Goal: Information Seeking & Learning: Learn about a topic

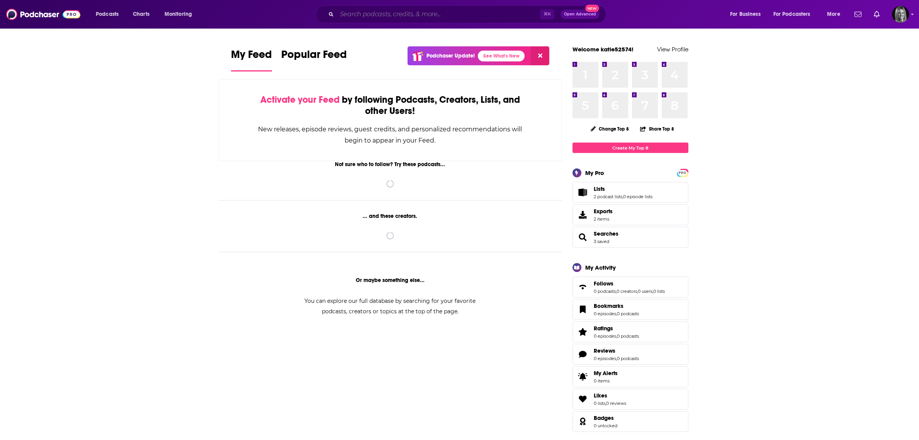
click at [445, 16] on input "Search podcasts, credits, & more..." at bounding box center [438, 14] width 203 height 12
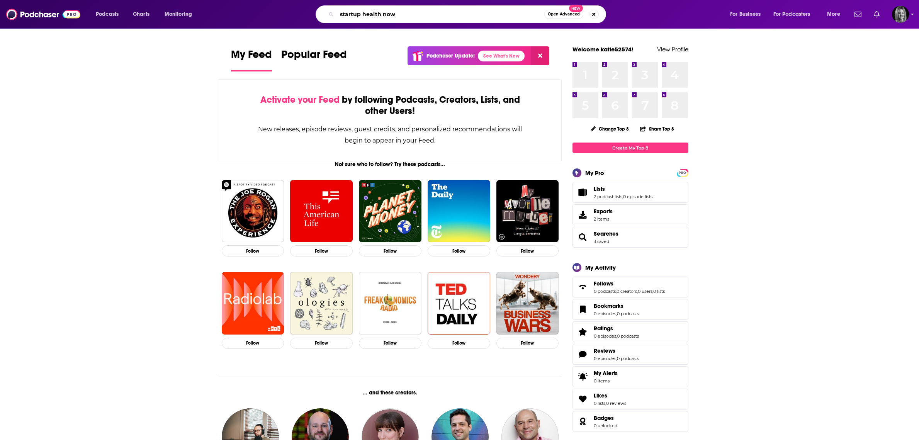
type input "startup health now"
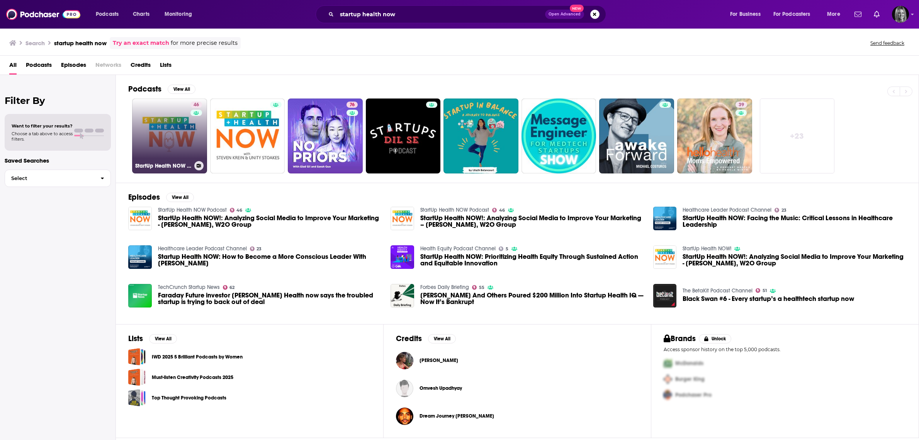
click at [183, 117] on link "46 StartUp Health NOW Podcast" at bounding box center [169, 135] width 75 height 75
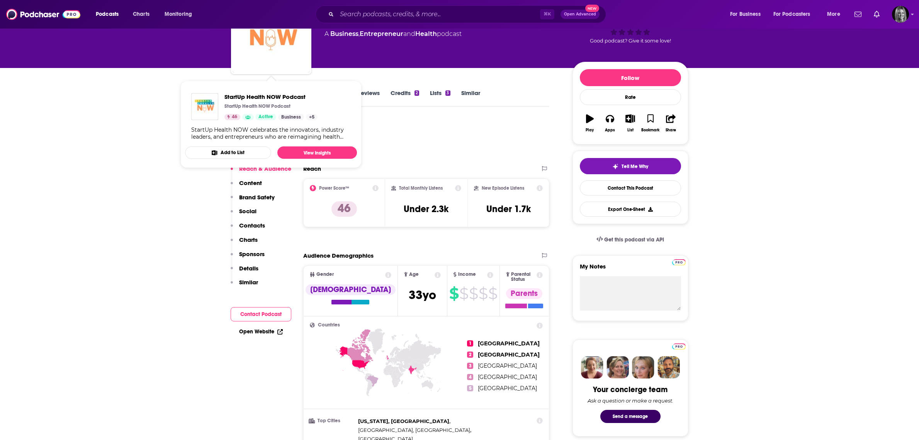
scroll to position [57, 0]
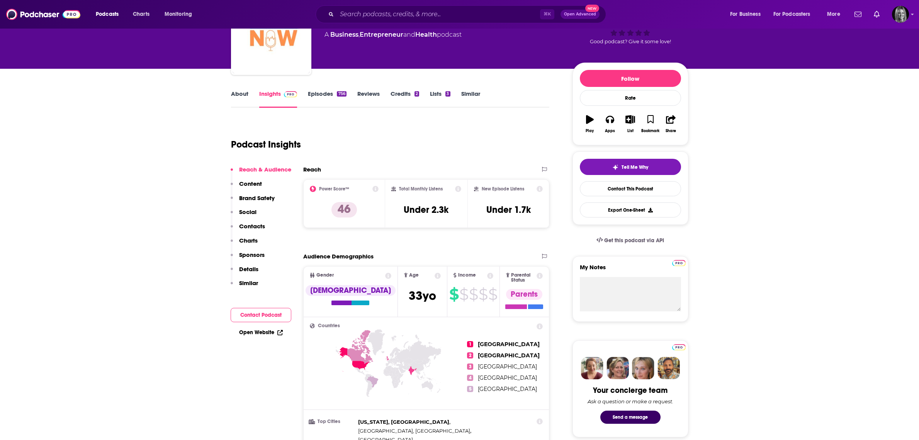
click at [331, 92] on link "Episodes 756" at bounding box center [327, 99] width 38 height 18
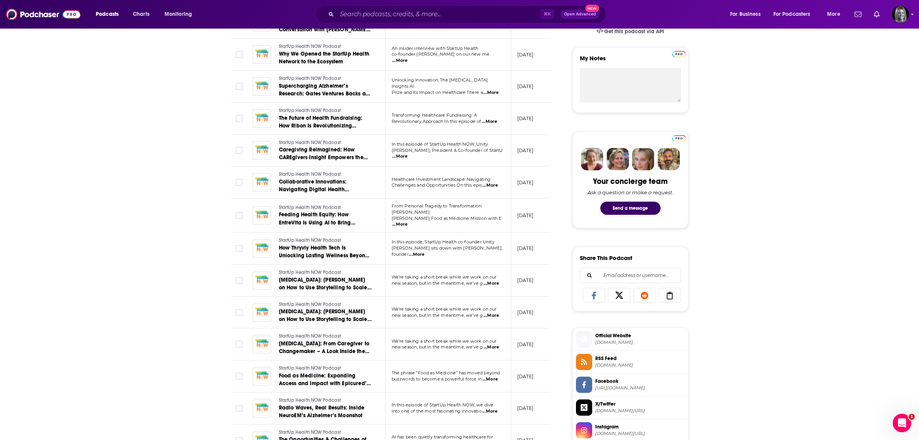
scroll to position [268, 0]
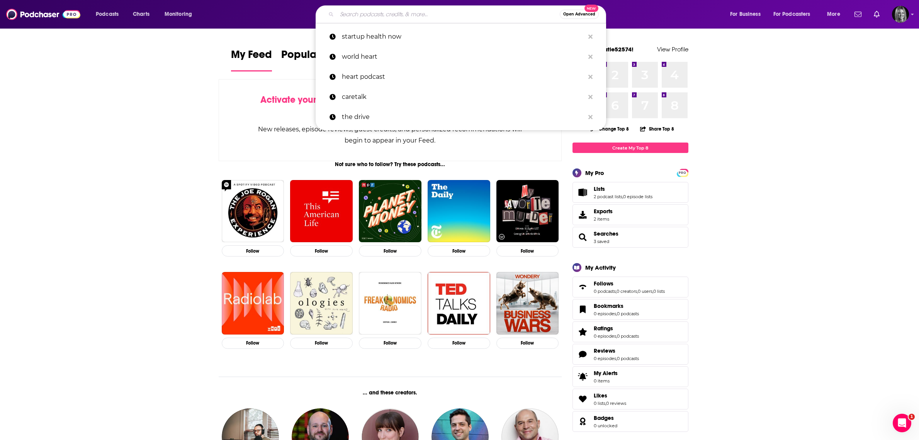
click at [413, 16] on input "Search podcasts, credits, & more..." at bounding box center [448, 14] width 223 height 12
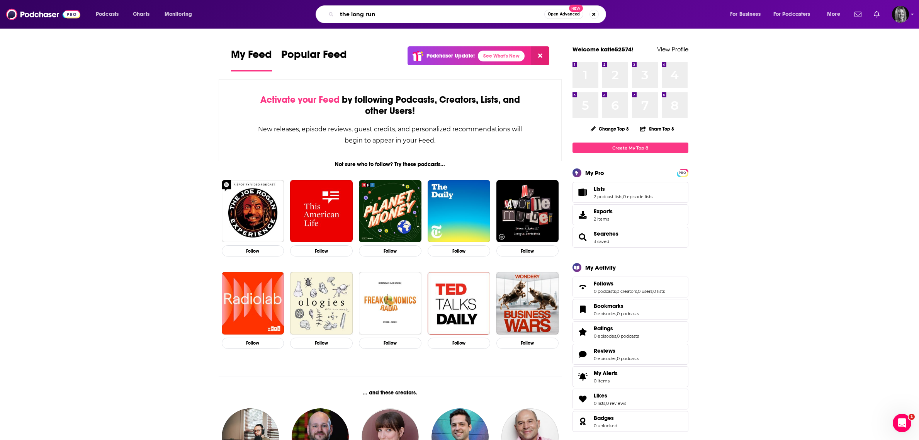
type input "the long run"
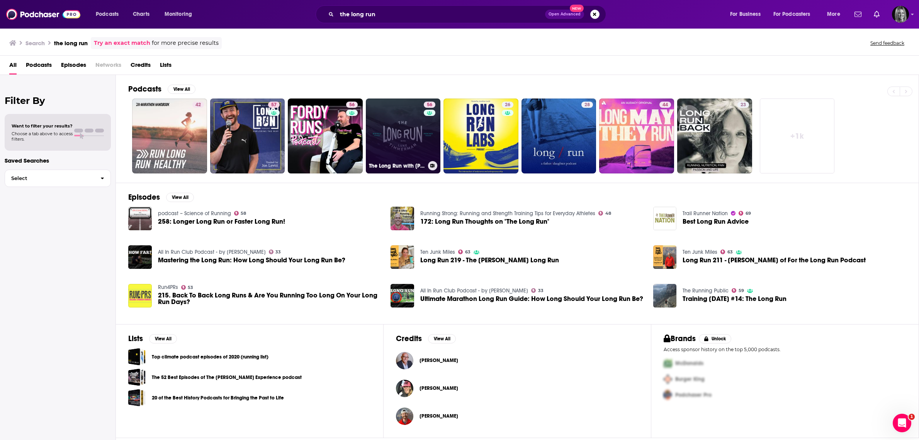
click at [383, 126] on link "56 The Long Run with Luke Timmerman" at bounding box center [403, 135] width 75 height 75
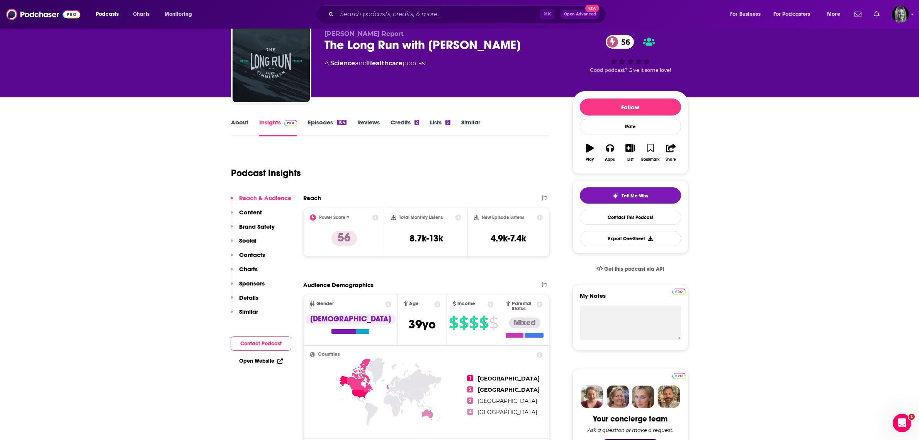
scroll to position [33, 0]
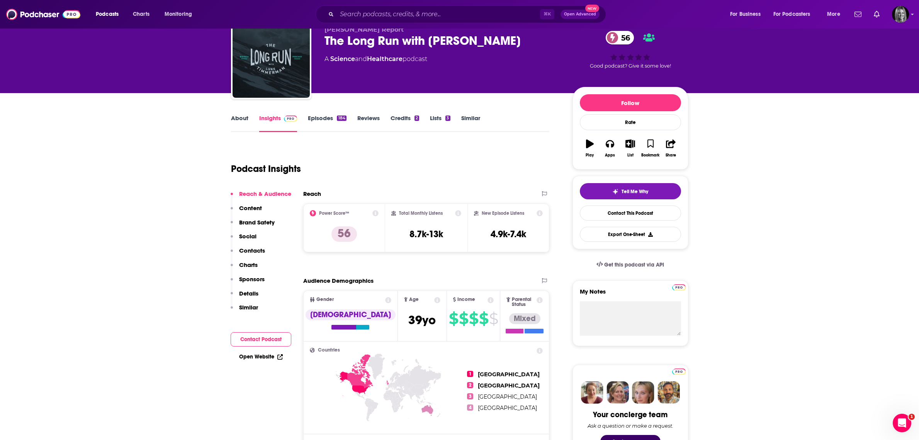
click at [432, 120] on link "Lists 3" at bounding box center [440, 123] width 20 height 18
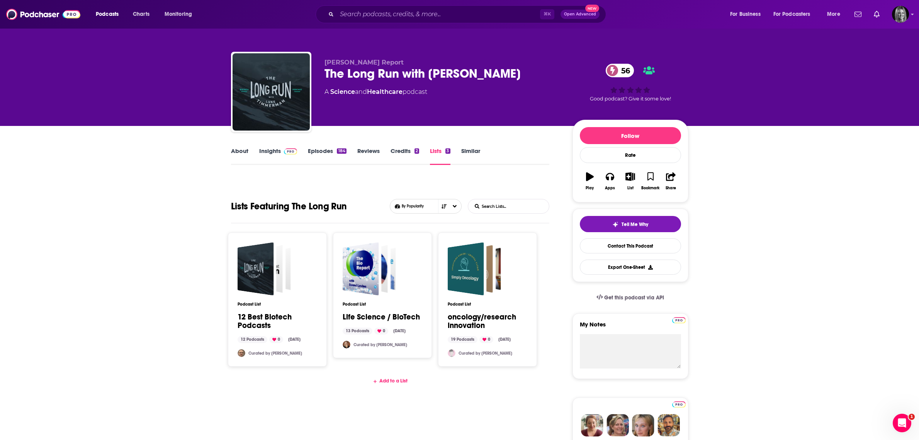
click at [391, 382] on div "Add to a List" at bounding box center [390, 381] width 319 height 6
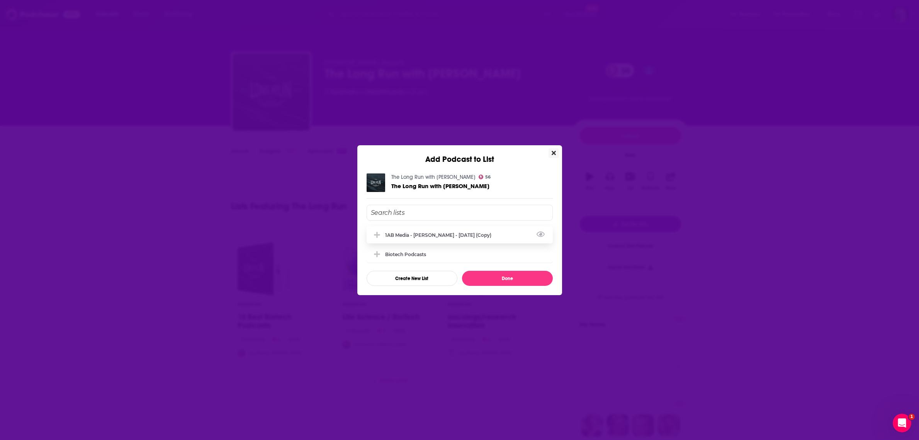
click at [416, 238] on div "1AB Media - [PERSON_NAME] - [DATE] (Copy)" at bounding box center [440, 235] width 111 height 6
click at [485, 278] on button "Done" at bounding box center [507, 278] width 91 height 15
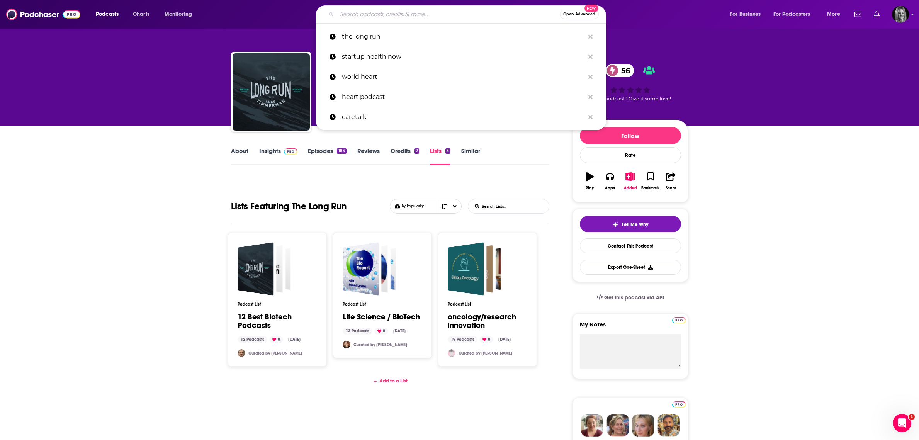
click at [346, 18] on input "Search podcasts, credits, & more..." at bounding box center [448, 14] width 223 height 12
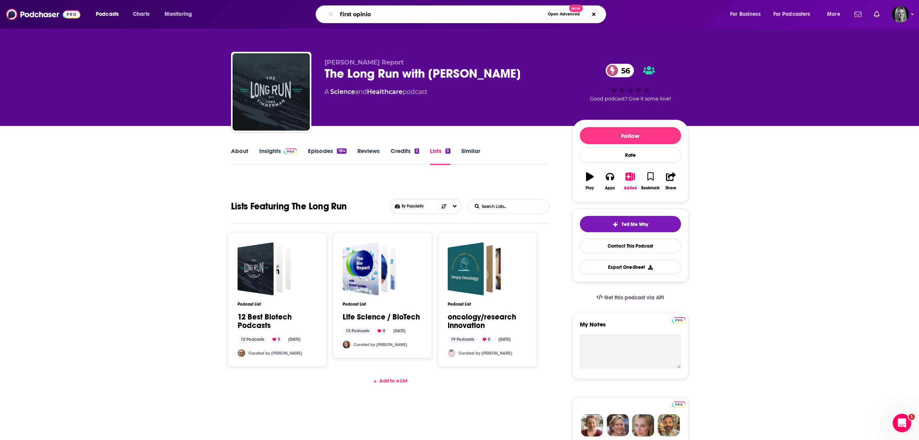
type input "first opinion"
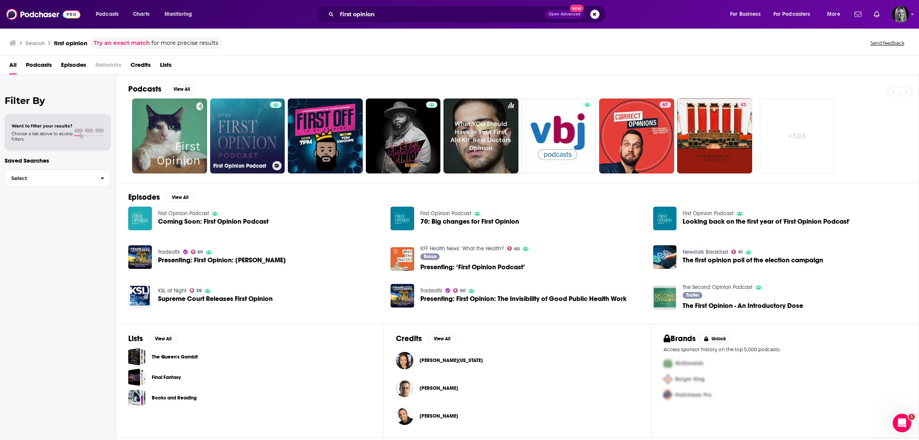
click at [239, 134] on link "First Opinion Podcast" at bounding box center [247, 135] width 75 height 75
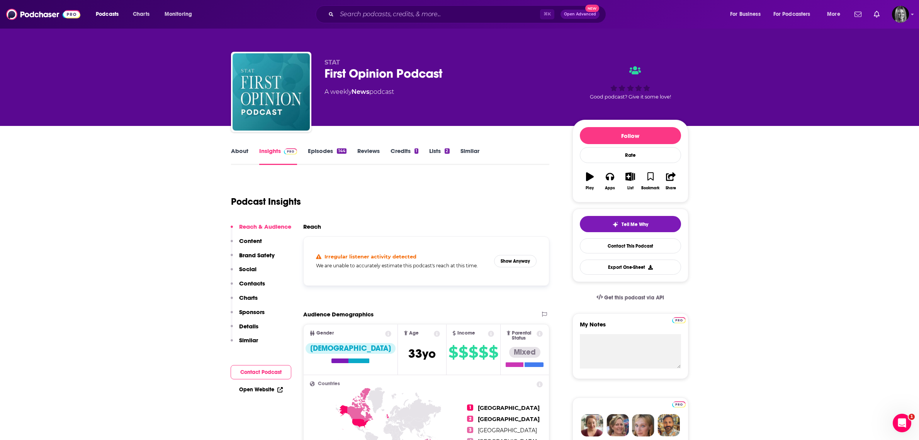
click at [439, 147] on link "Lists 2" at bounding box center [439, 156] width 20 height 18
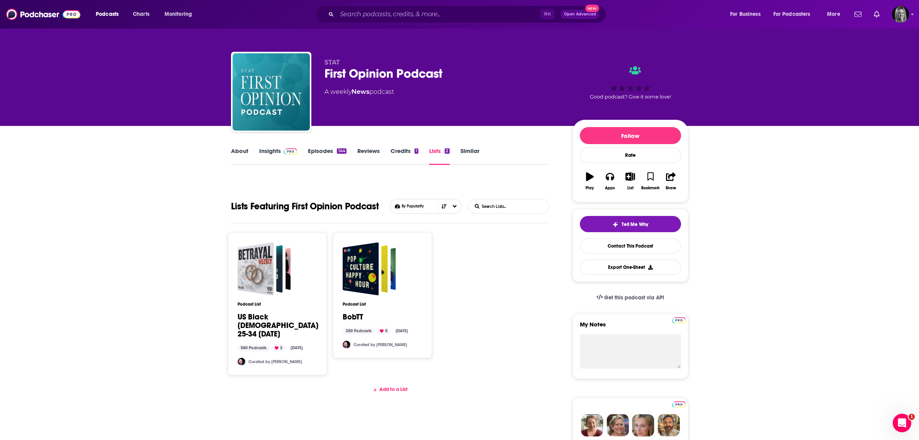
click at [385, 386] on div "Add to a List" at bounding box center [390, 389] width 319 height 6
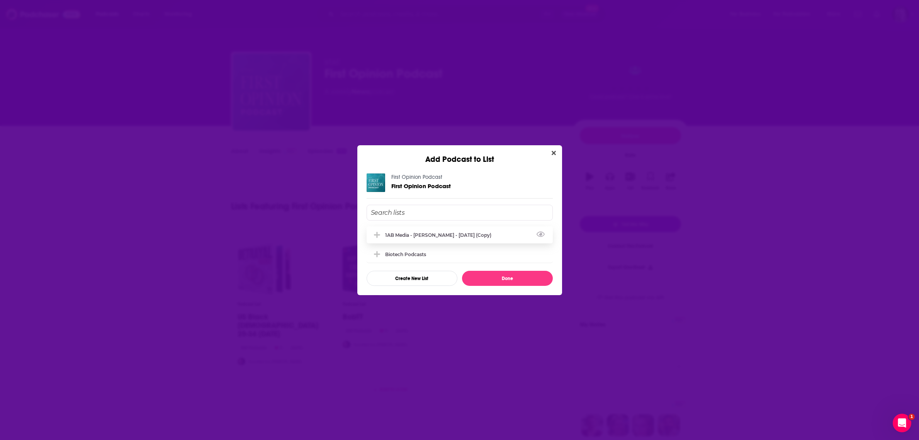
click at [404, 238] on div "1AB Media - [PERSON_NAME] - [DATE] (Copy)" at bounding box center [460, 234] width 186 height 17
click at [490, 286] on div "First Opinion Podcast First Opinion Podcast 1AB Media - Clive Meanwell - Oct 2,…" at bounding box center [459, 229] width 205 height 131
click at [491, 281] on button "Done" at bounding box center [507, 278] width 91 height 15
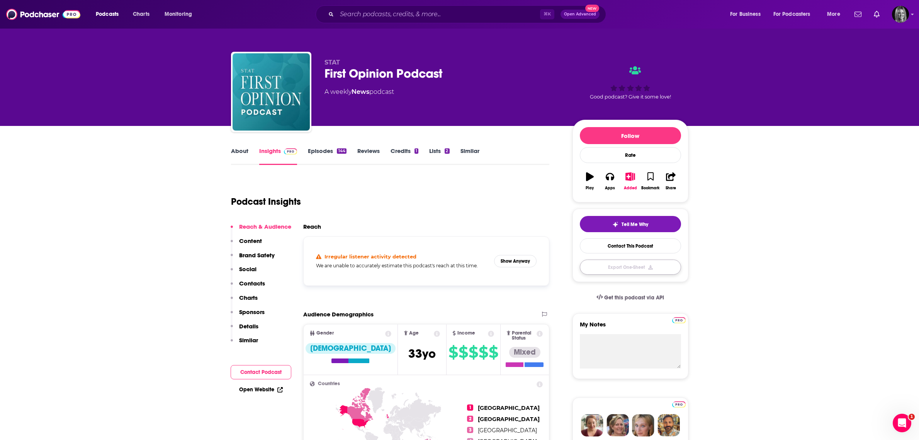
click at [630, 268] on button "Export One-Sheet" at bounding box center [630, 267] width 101 height 15
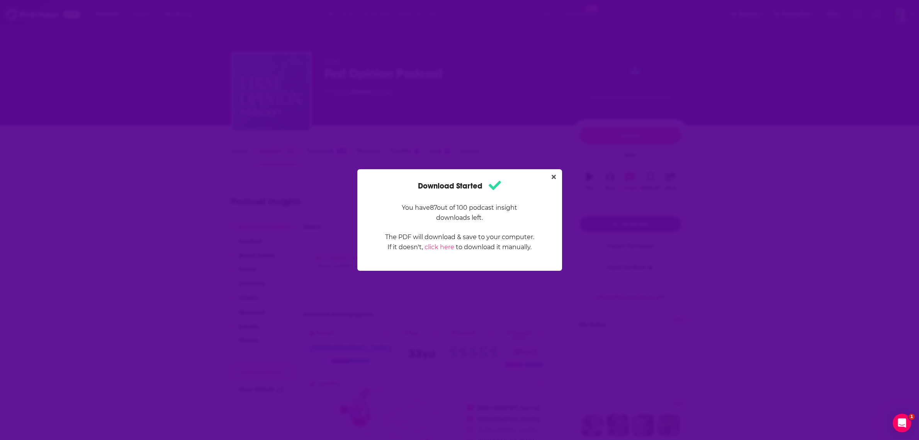
click at [141, 80] on div "Download Started You have 87 out of 100 podcast insight downloads left. The PDF…" at bounding box center [459, 220] width 919 height 440
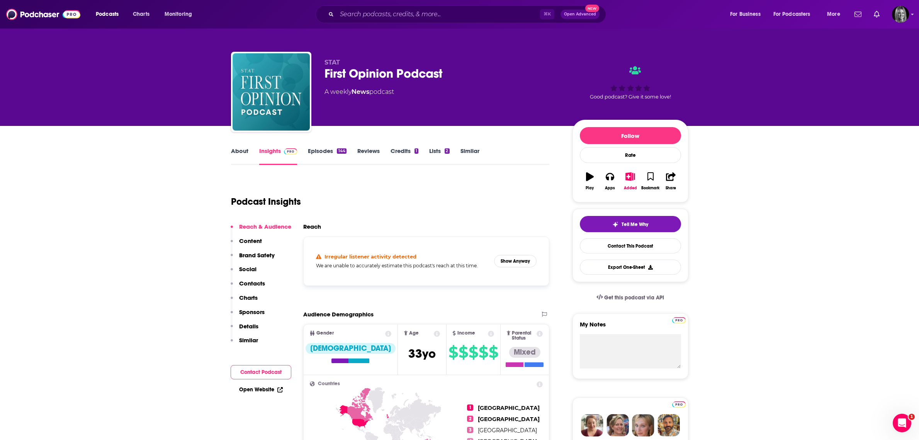
click at [244, 149] on link "About" at bounding box center [239, 156] width 17 height 18
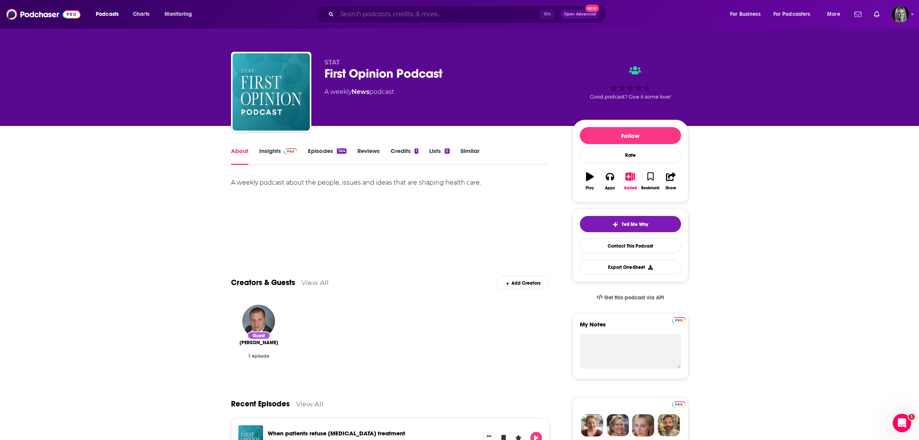
click at [350, 17] on input "Search podcasts, credits, & more..." at bounding box center [438, 14] width 203 height 12
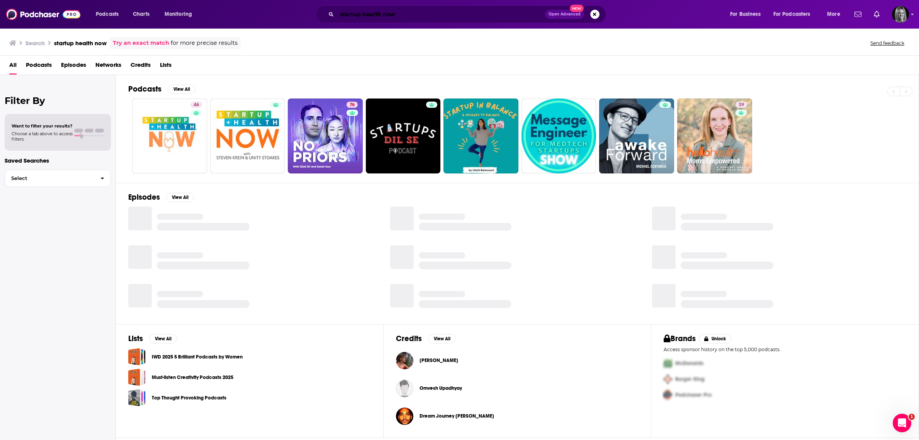
click at [362, 18] on input "startup health now" at bounding box center [441, 14] width 208 height 12
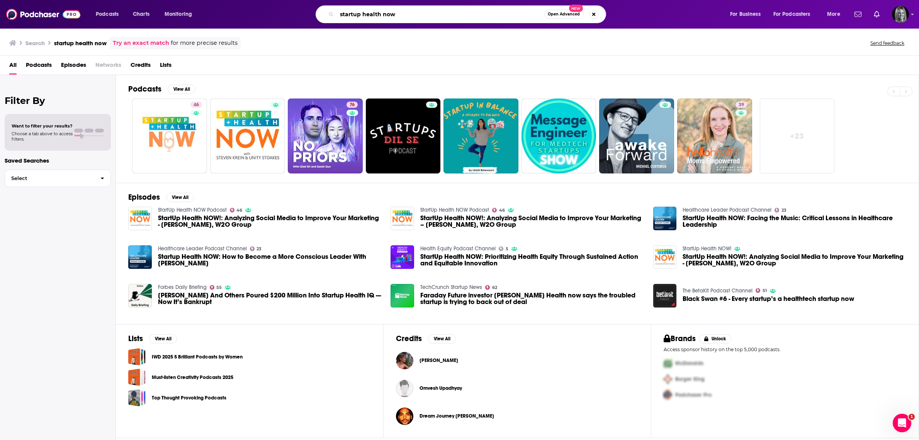
drag, startPoint x: 405, startPoint y: 13, endPoint x: 288, endPoint y: 13, distance: 117.0
click at [288, 13] on div "startup health now Open Advanced New" at bounding box center [468, 14] width 508 height 18
type input "outcomes rocket"
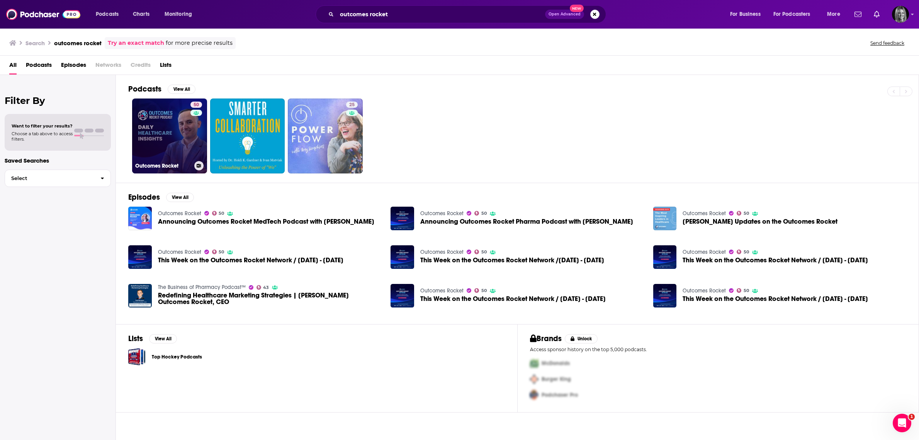
click at [168, 124] on link "50 Outcomes Rocket" at bounding box center [169, 135] width 75 height 75
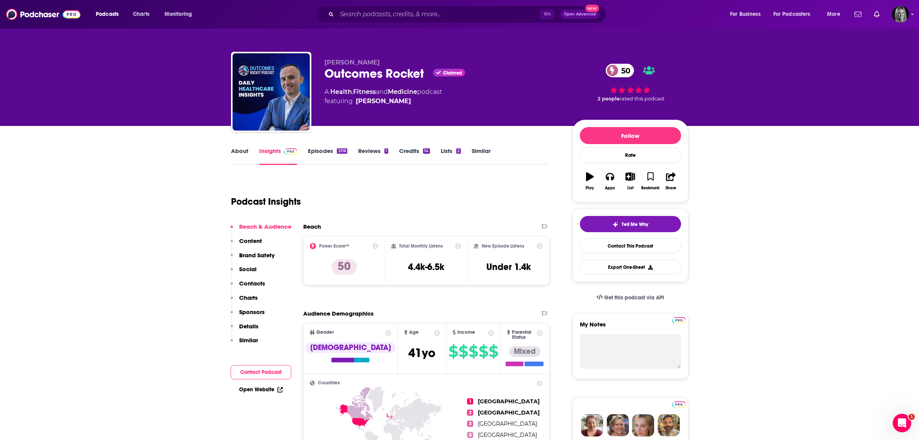
click at [319, 150] on link "Episodes 2116" at bounding box center [327, 156] width 39 height 18
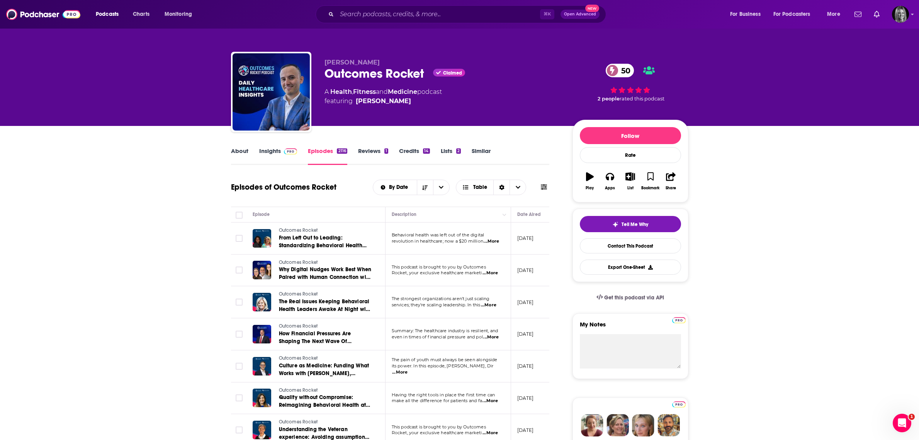
click at [240, 151] on link "About" at bounding box center [239, 156] width 17 height 18
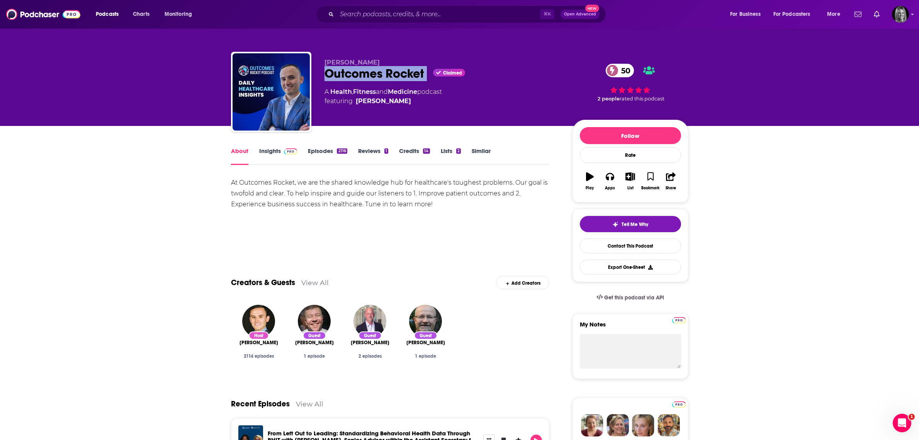
drag, startPoint x: 322, startPoint y: 74, endPoint x: 433, endPoint y: 75, distance: 110.9
click at [433, 75] on div "Saul Marquez Outcomes Rocket Claimed 50 A Health , Fitness and Medicine podcast…" at bounding box center [459, 93] width 457 height 83
copy div "Outcomes Rocket"
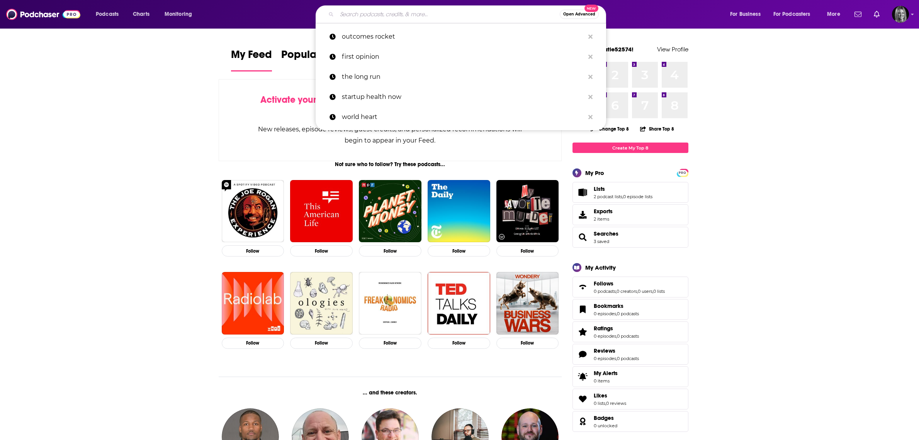
click at [388, 13] on input "Search podcasts, credits, & more..." at bounding box center [448, 14] width 223 height 12
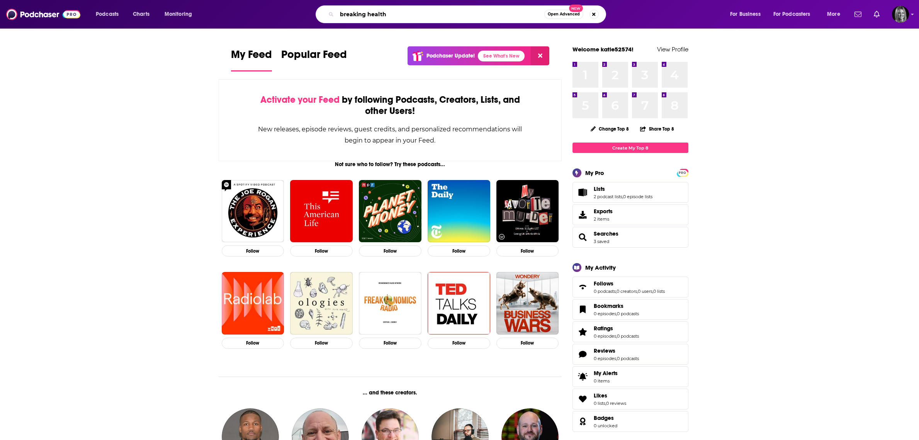
type input "breaking health"
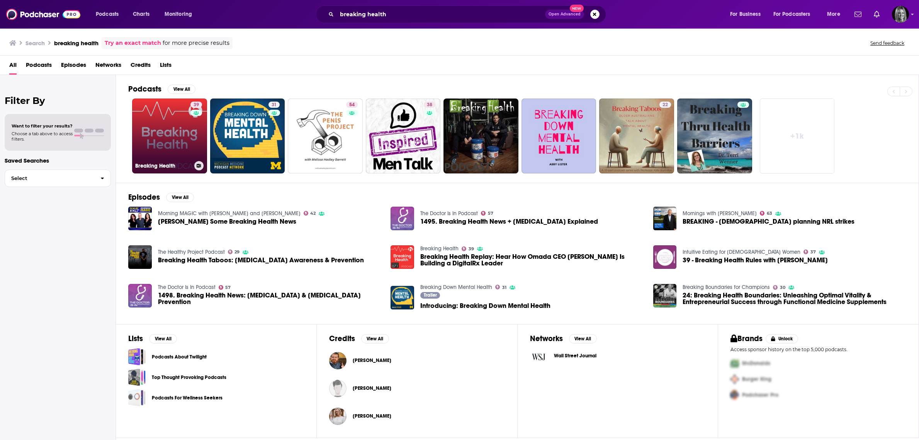
click at [179, 140] on link "39 Breaking Health" at bounding box center [169, 135] width 75 height 75
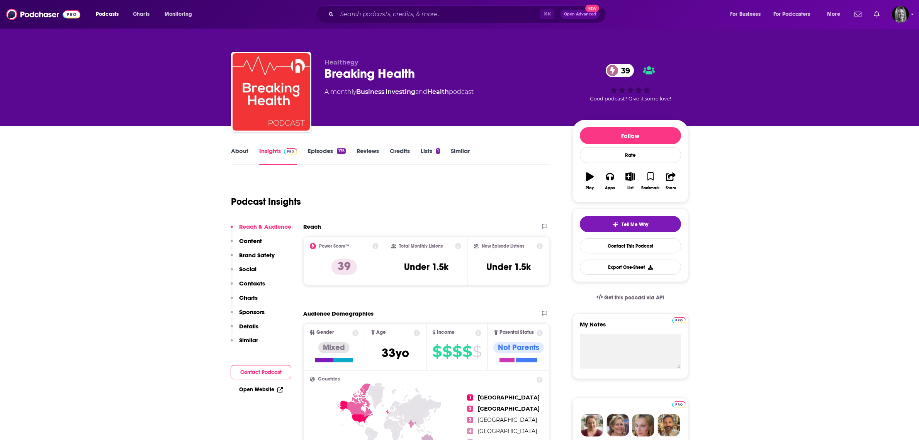
click at [311, 150] on link "Episodes 175" at bounding box center [326, 156] width 37 height 18
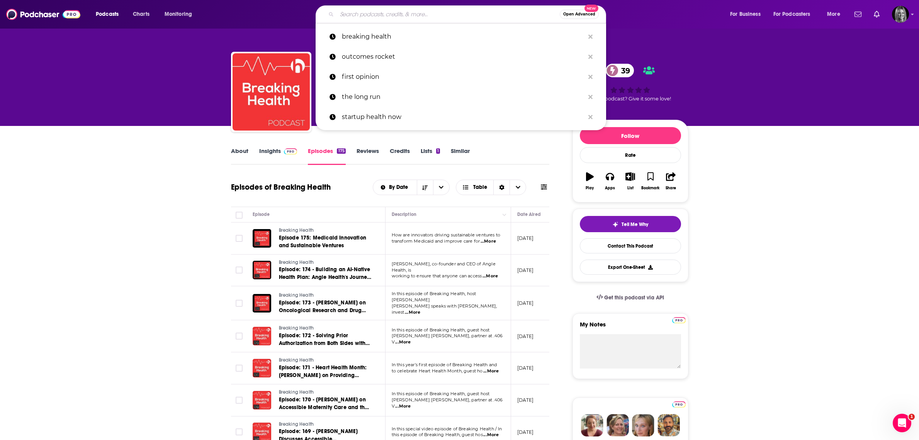
click at [384, 16] on input "Search podcasts, credits, & more..." at bounding box center [448, 14] width 223 height 12
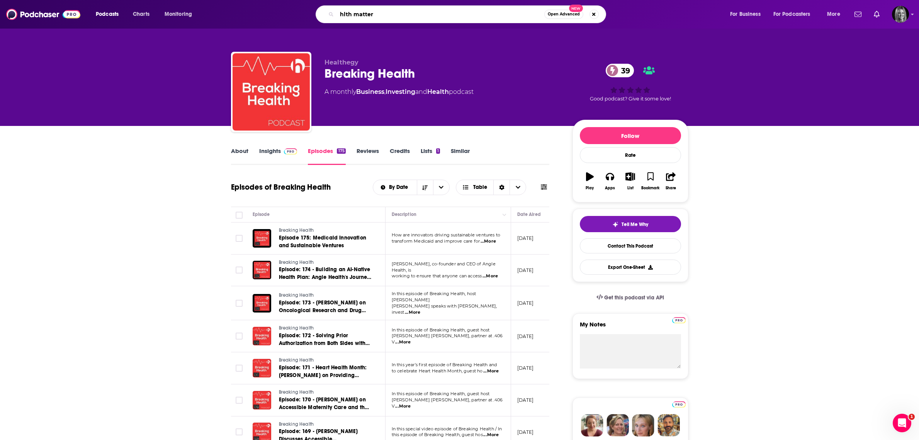
type input "hlth matters"
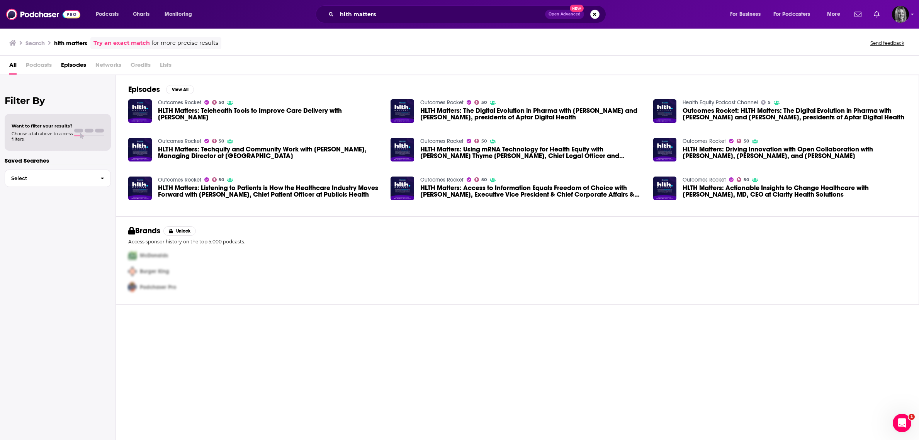
click at [32, 64] on span "Podcasts" at bounding box center [39, 67] width 26 height 16
click at [44, 66] on span "Podcasts" at bounding box center [39, 67] width 26 height 16
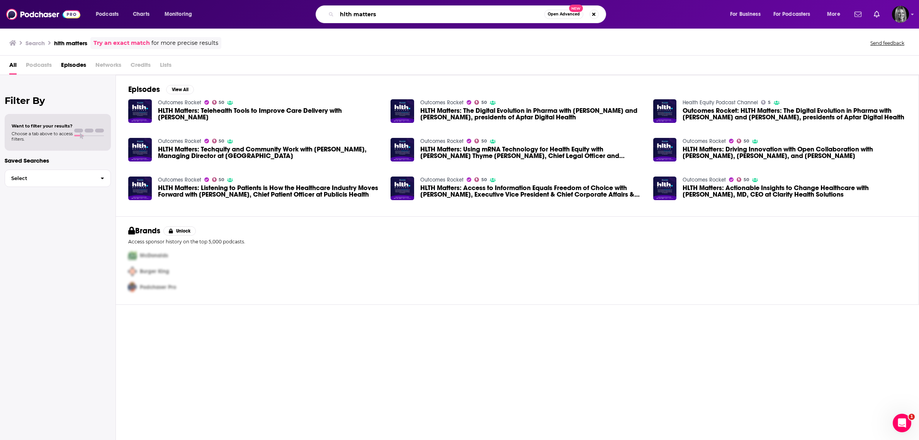
drag, startPoint x: 388, startPoint y: 13, endPoint x: 187, endPoint y: 21, distance: 200.6
click at [187, 21] on div "Podcasts Charts Monitoring hlth matters Open Advanced New For Business For Podc…" at bounding box center [468, 14] width 757 height 18
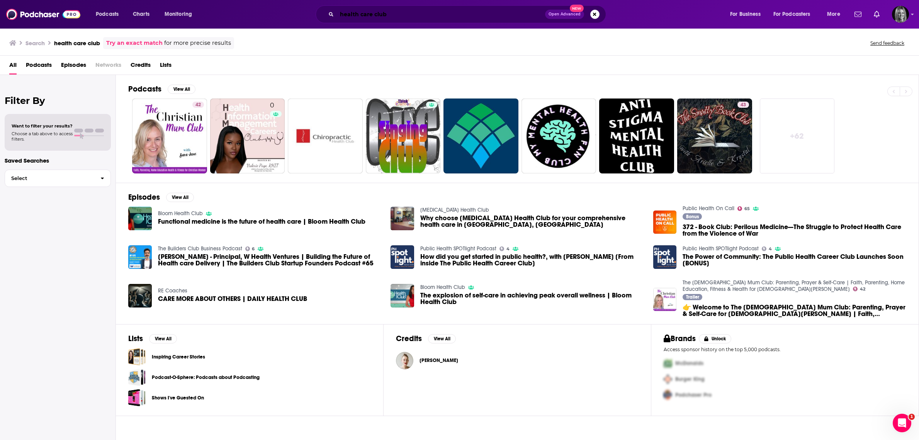
click at [401, 18] on input "health care club" at bounding box center [441, 14] width 208 height 12
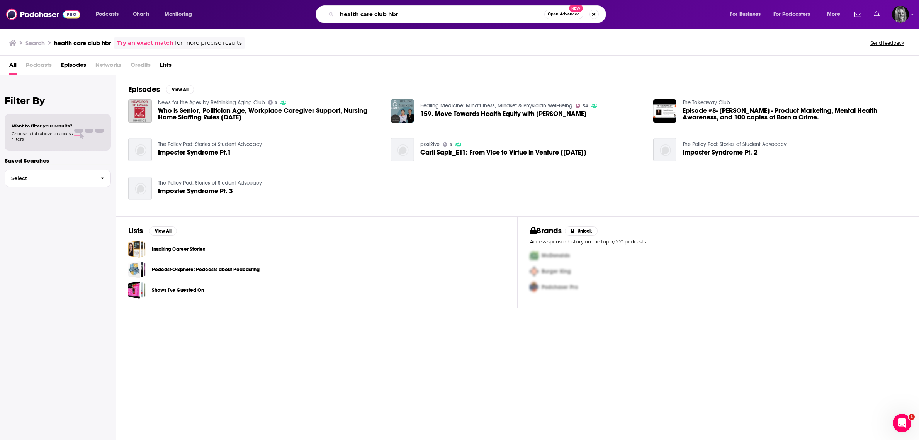
drag, startPoint x: 400, startPoint y: 17, endPoint x: 279, endPoint y: 7, distance: 121.3
click at [280, 5] on div "health care club hbr Open Advanced New" at bounding box center [468, 14] width 508 height 18
type input "hbr"
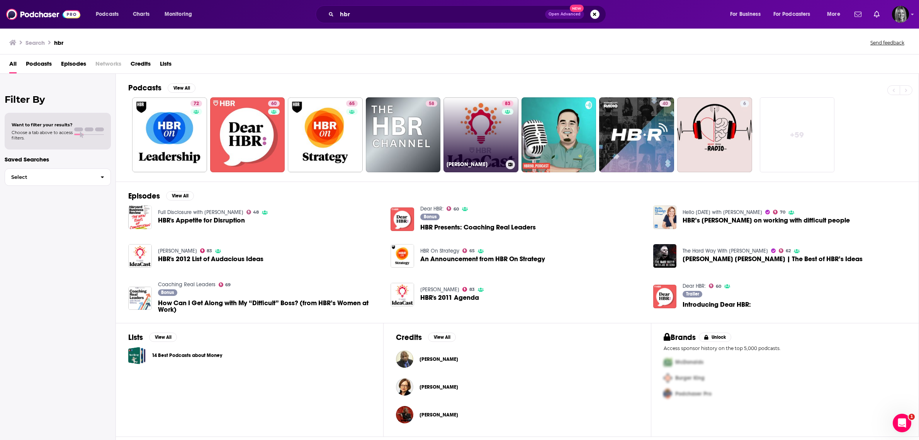
click at [483, 131] on link "83 [PERSON_NAME]" at bounding box center [480, 134] width 75 height 75
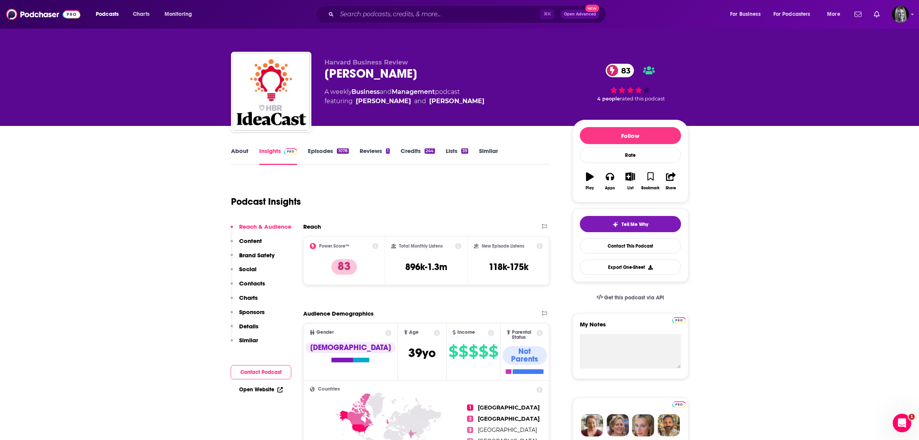
click at [333, 151] on link "Episodes 1078" at bounding box center [328, 156] width 41 height 18
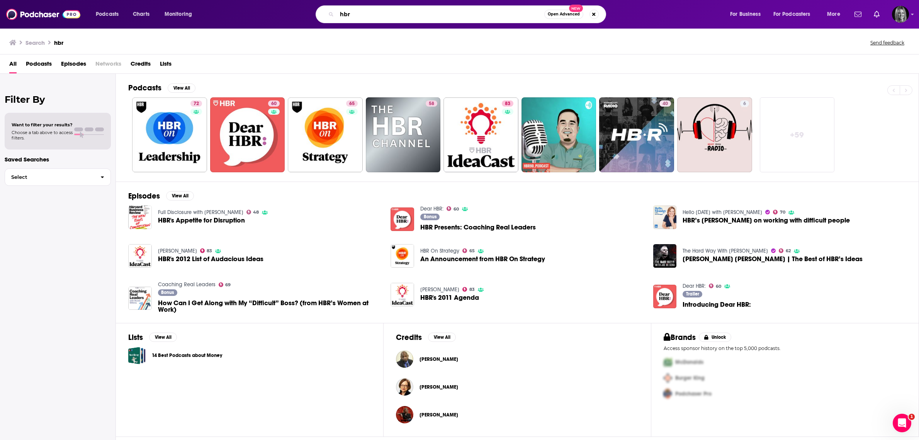
click at [380, 9] on input "hbr" at bounding box center [440, 14] width 207 height 12
drag, startPoint x: 365, startPoint y: 12, endPoint x: 271, endPoint y: 12, distance: 94.2
click at [279, 12] on div "hbr Open Advanced New" at bounding box center [468, 14] width 508 height 18
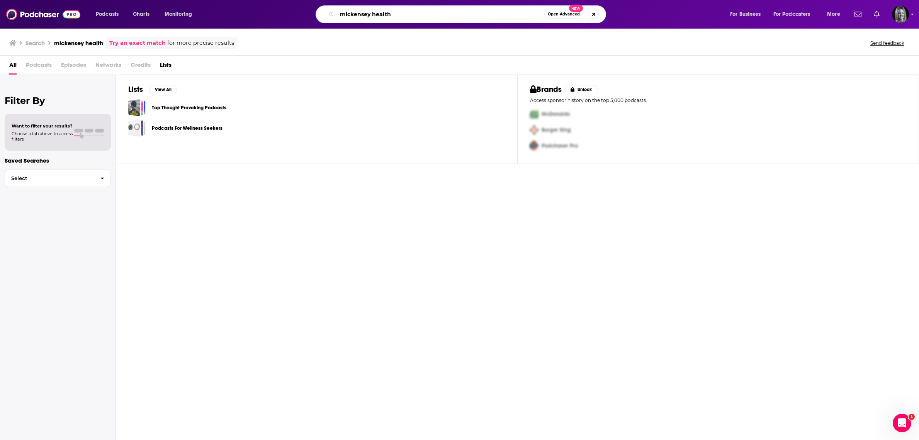
click at [346, 15] on input "mickensey health" at bounding box center [440, 14] width 207 height 12
type input "mckensey health"
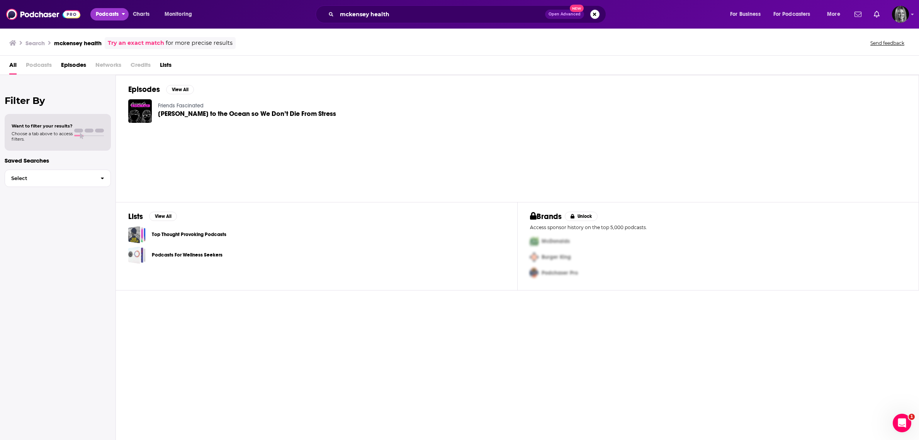
click at [107, 15] on span "Podcasts" at bounding box center [107, 14] width 23 height 11
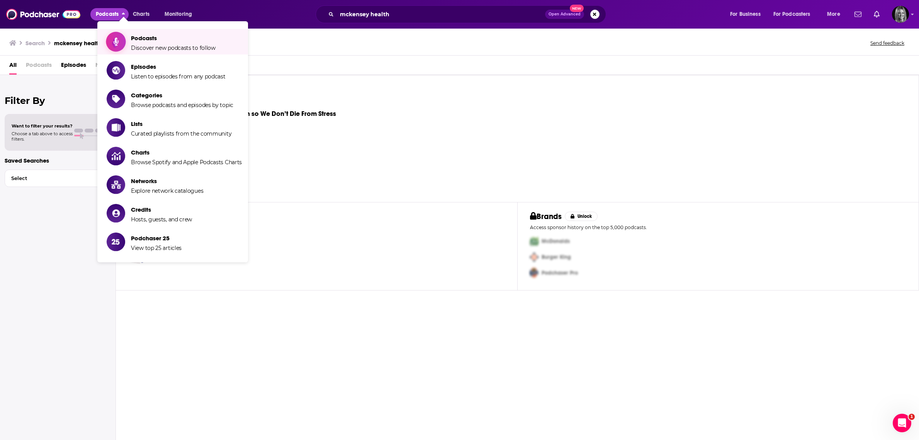
click at [173, 44] on span "Podcasts Discover new podcasts to follow" at bounding box center [173, 41] width 85 height 19
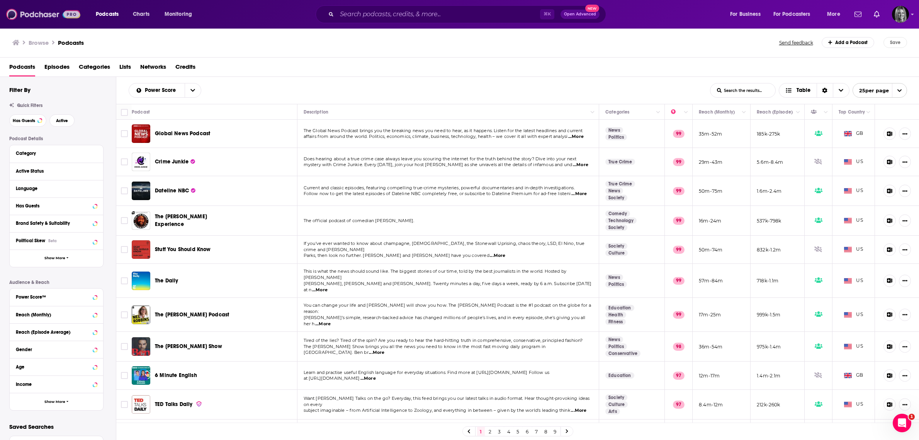
click at [29, 9] on img at bounding box center [43, 14] width 74 height 15
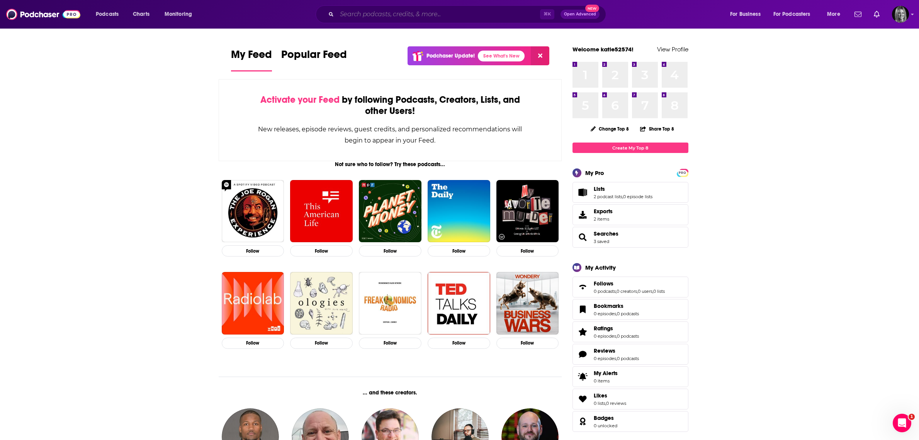
click at [415, 16] on input "Search podcasts, credits, & more..." at bounding box center [438, 14] width 203 height 12
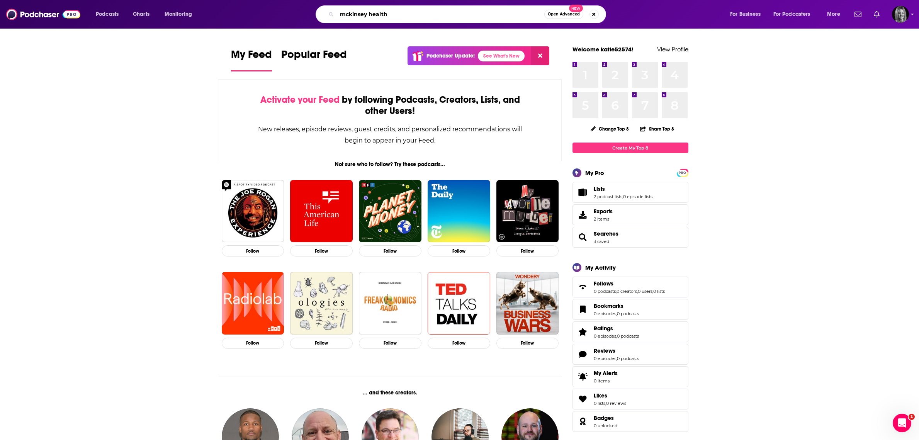
type input "mckinsey health"
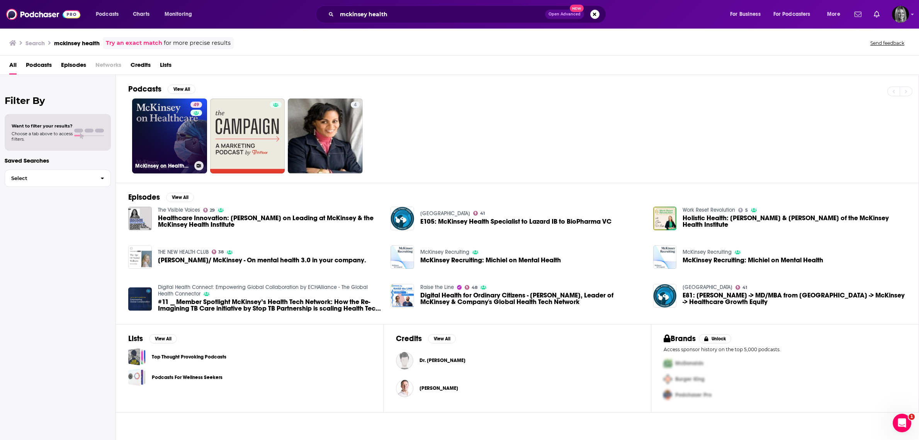
click at [172, 120] on link "49 McKinsey on Healthcare" at bounding box center [169, 135] width 75 height 75
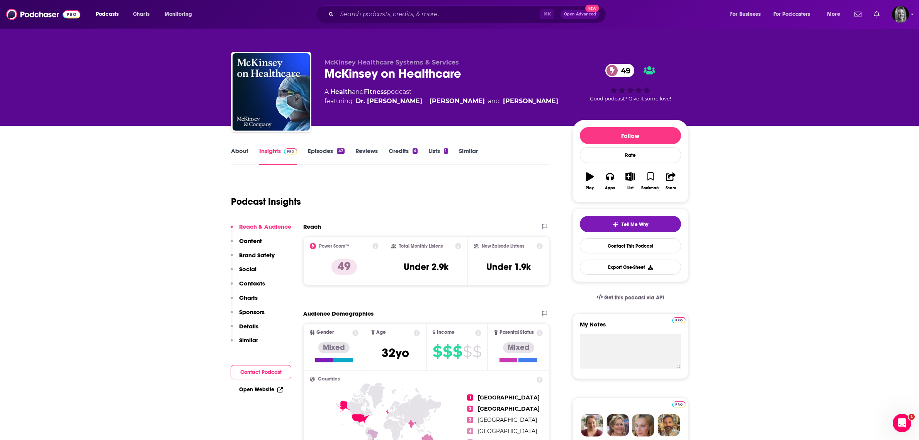
click at [327, 151] on link "Episodes 42" at bounding box center [326, 156] width 36 height 18
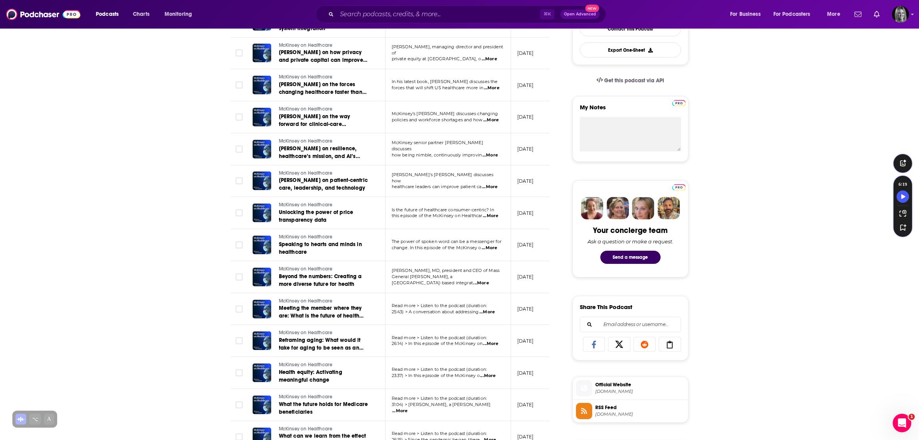
scroll to position [236, 0]
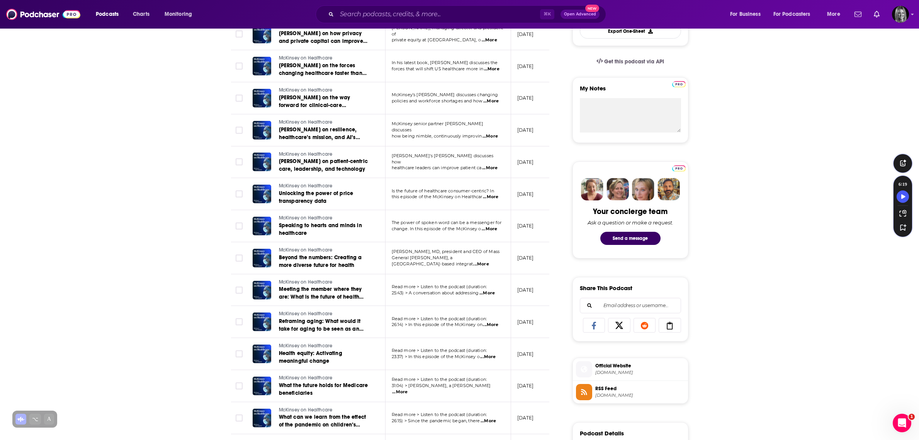
click at [488, 324] on span "...More" at bounding box center [490, 325] width 15 height 6
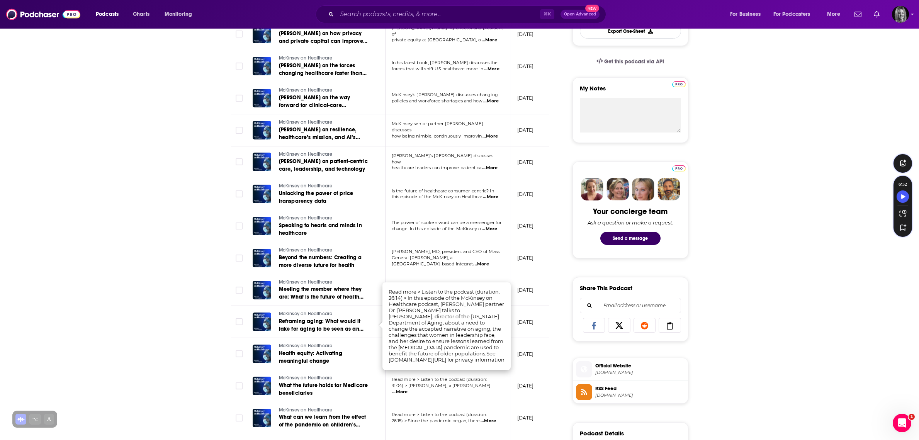
click at [186, 284] on div "About Insights Episodes 42 Reviews Credits 4 Lists 1 Similar Episodes of McKins…" at bounding box center [459, 407] width 919 height 1034
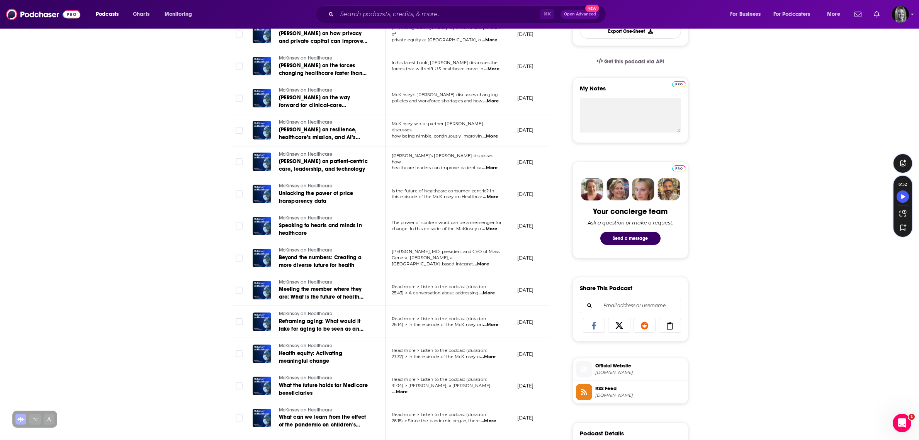
click at [488, 355] on span "...More" at bounding box center [487, 357] width 15 height 6
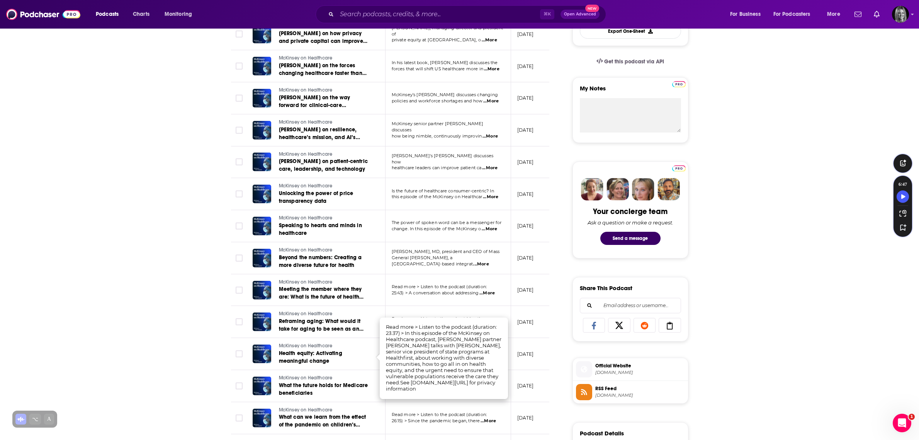
click at [187, 313] on div "About Insights Episodes 42 Reviews Credits 4 Lists 1 Similar Episodes of McKins…" at bounding box center [459, 407] width 919 height 1034
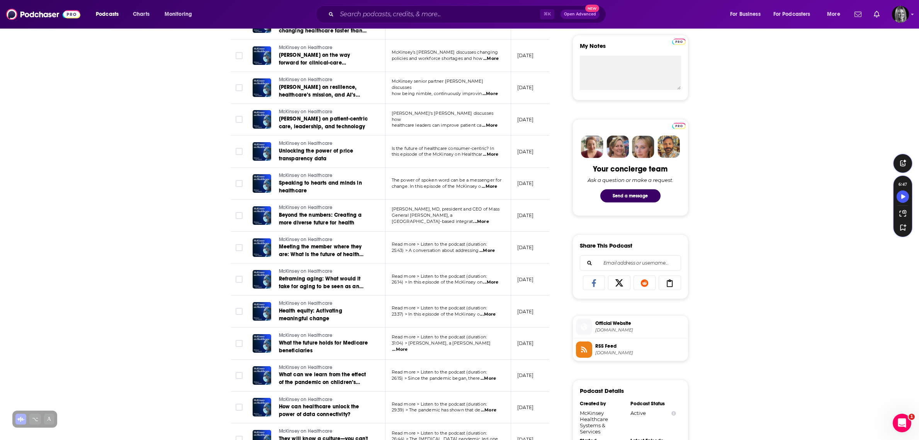
scroll to position [295, 0]
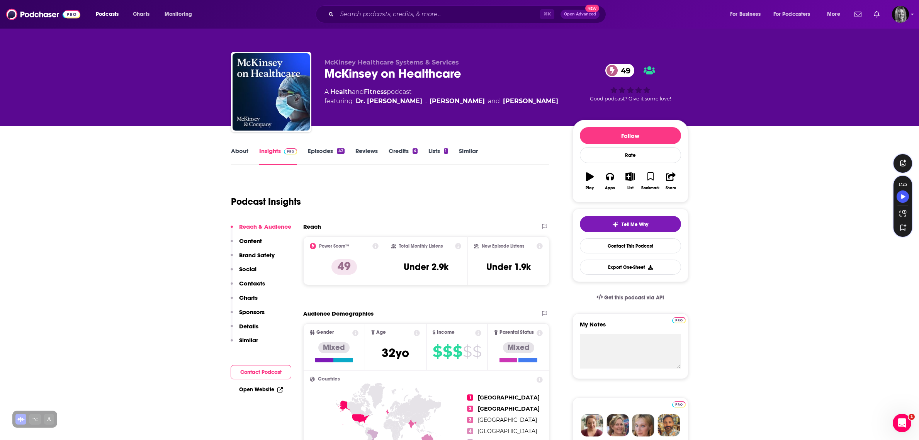
click at [324, 150] on link "Episodes 42" at bounding box center [326, 156] width 36 height 18
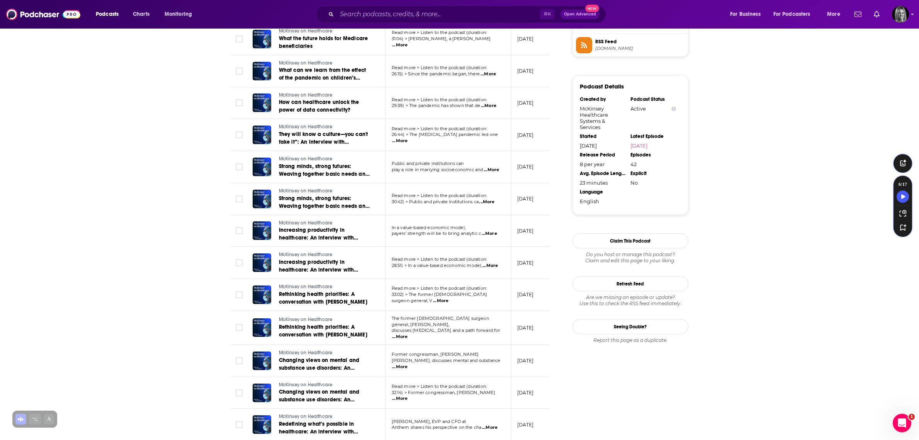
scroll to position [621, 0]
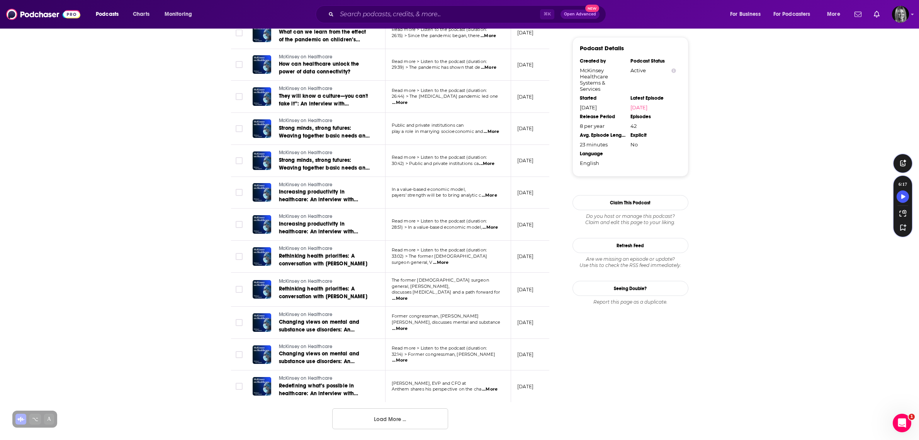
click at [376, 418] on button "Load More ..." at bounding box center [390, 418] width 116 height 21
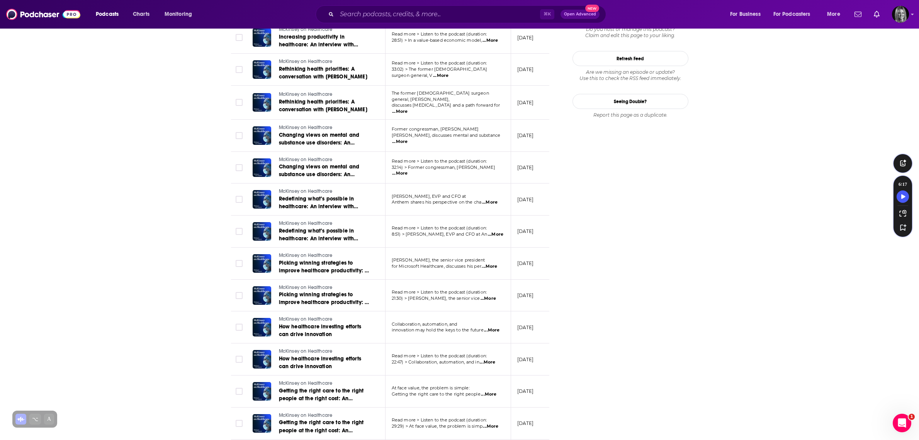
scroll to position [808, 0]
click at [495, 330] on span "...More" at bounding box center [491, 330] width 15 height 6
click at [187, 280] on div "About Insights Episodes 42 Reviews Credits 4 Lists 1 Similar Episodes of McKins…" at bounding box center [459, 38] width 919 height 1441
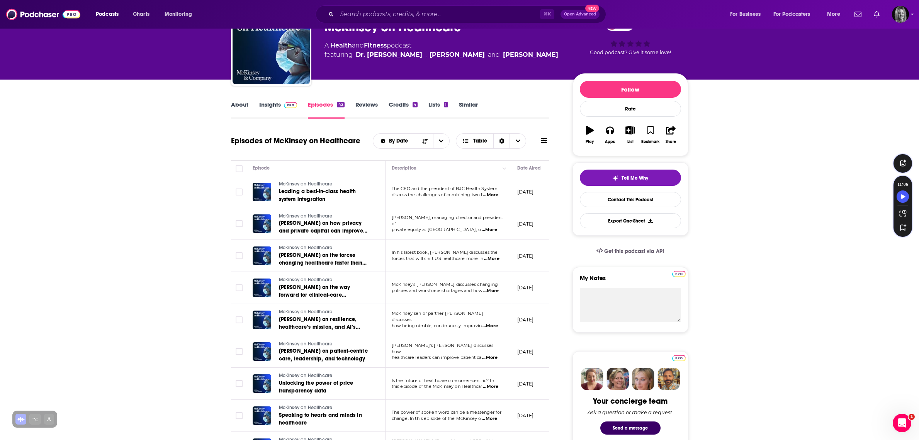
scroll to position [0, 0]
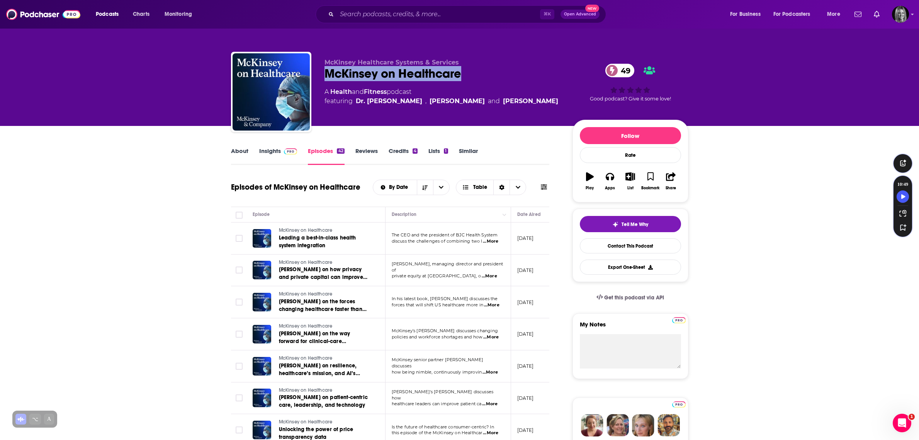
drag, startPoint x: 492, startPoint y: 75, endPoint x: 316, endPoint y: 75, distance: 175.7
click at [317, 75] on div "McKinsey Healthcare Systems & Services McKinsey on Healthcare 49 A Health and F…" at bounding box center [459, 93] width 457 height 83
copy h2 "McKinsey on Healthcare"
click at [443, 147] on link "Lists 1" at bounding box center [437, 156] width 19 height 18
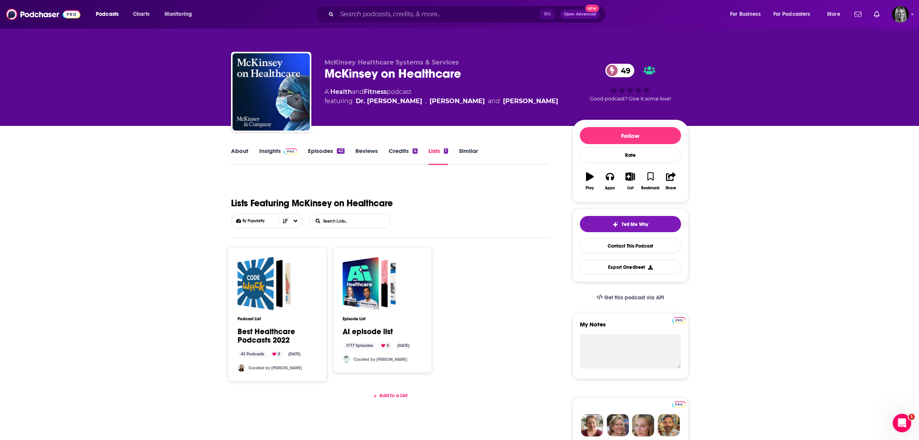
click at [387, 392] on div "Add to a List" at bounding box center [390, 395] width 319 height 6
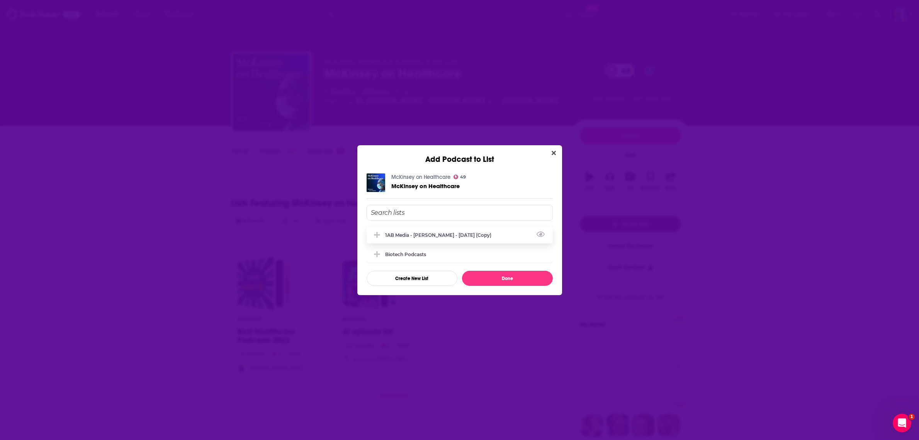
click at [440, 237] on div "1AB Media - [PERSON_NAME] - [DATE] (Copy)" at bounding box center [440, 235] width 111 height 6
click at [494, 282] on button "Done" at bounding box center [507, 278] width 91 height 15
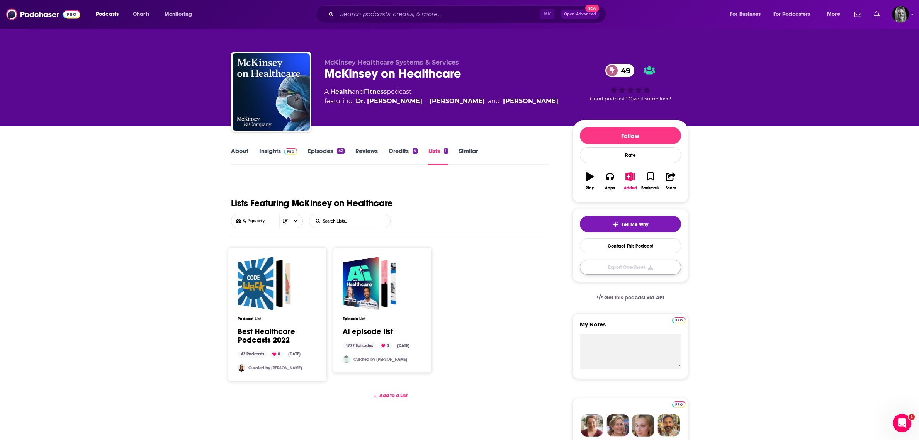
click at [597, 265] on button "Export One-Sheet" at bounding box center [630, 267] width 101 height 15
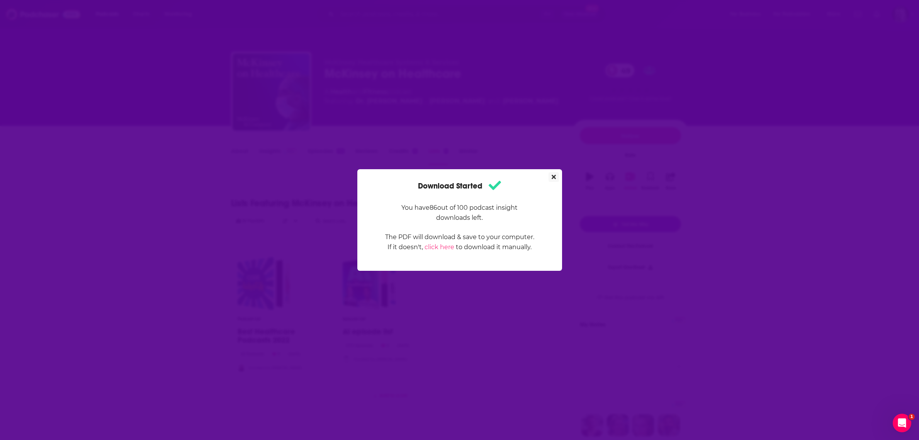
click at [556, 175] on button "Close" at bounding box center [553, 177] width 10 height 10
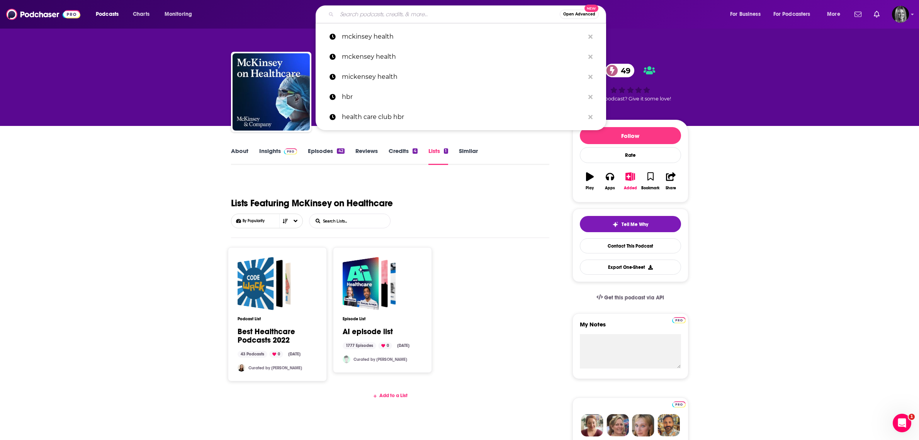
click at [372, 14] on input "Search podcasts, credits, & more..." at bounding box center [448, 14] width 223 height 12
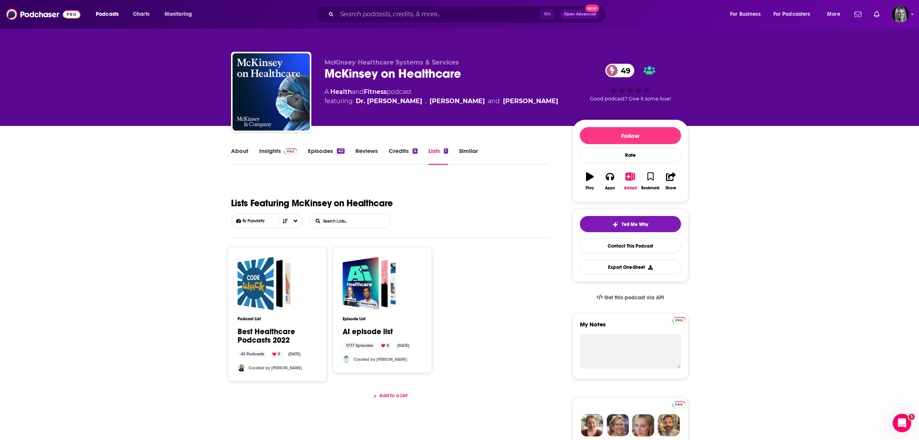
click at [391, 392] on div "Add to a List" at bounding box center [390, 395] width 319 height 6
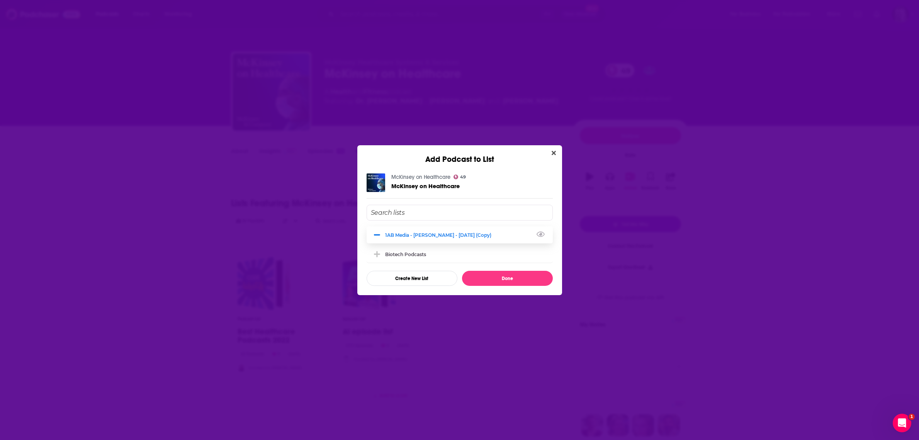
click at [402, 236] on div "1AB Media - [PERSON_NAME] - [DATE] (Copy)" at bounding box center [440, 235] width 111 height 6
click at [452, 232] on div "1AB Media - [PERSON_NAME] - [DATE] (Copy)" at bounding box center [440, 235] width 111 height 6
click at [492, 278] on button "Done" at bounding box center [507, 278] width 91 height 15
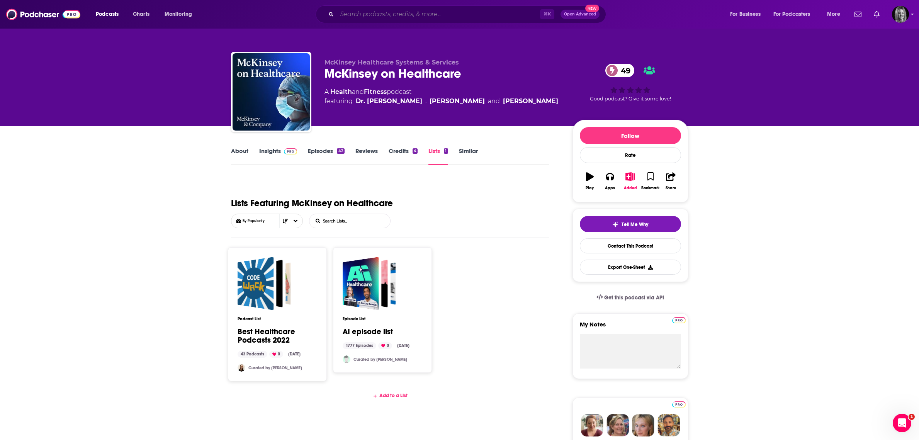
click at [422, 15] on input "Search podcasts, credits, & more..." at bounding box center [438, 14] width 203 height 12
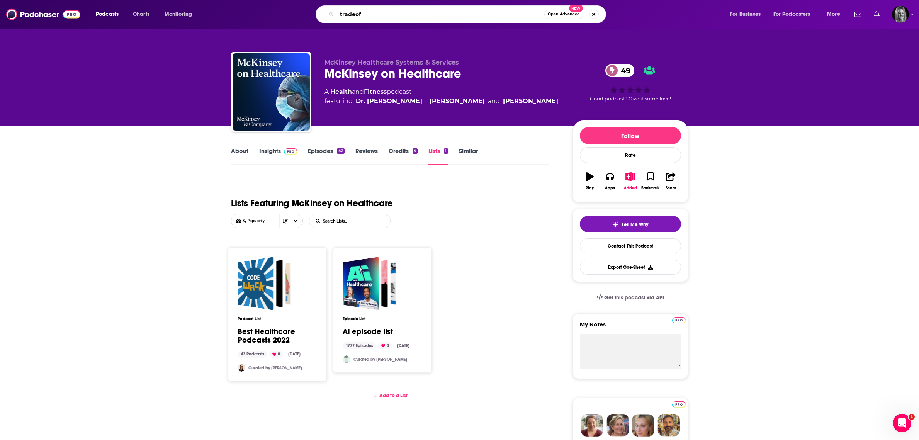
type input "tradeoff"
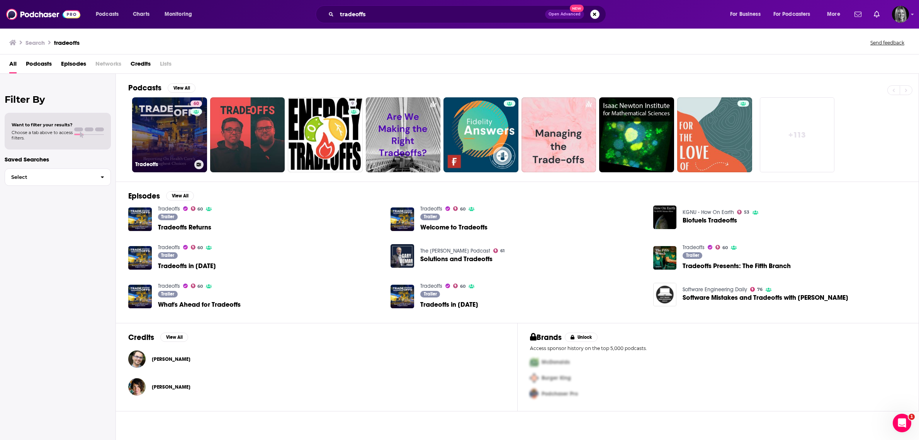
click at [168, 143] on link "60 Tradeoffs" at bounding box center [169, 134] width 75 height 75
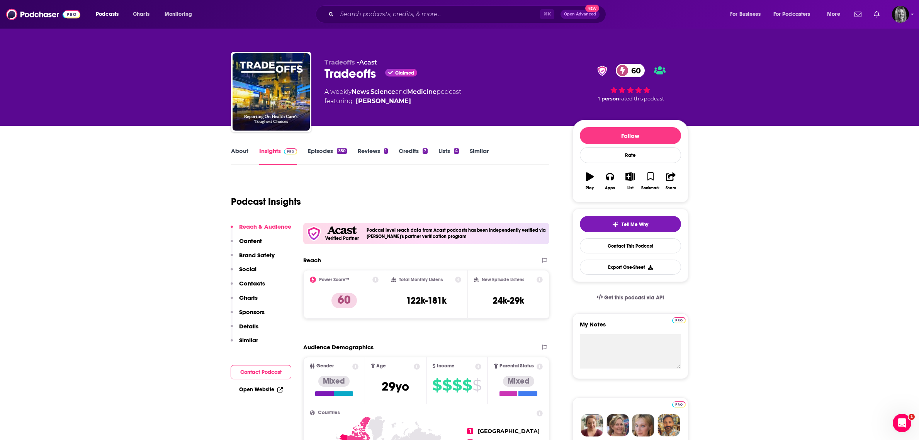
click at [328, 150] on link "Episodes 350" at bounding box center [327, 156] width 39 height 18
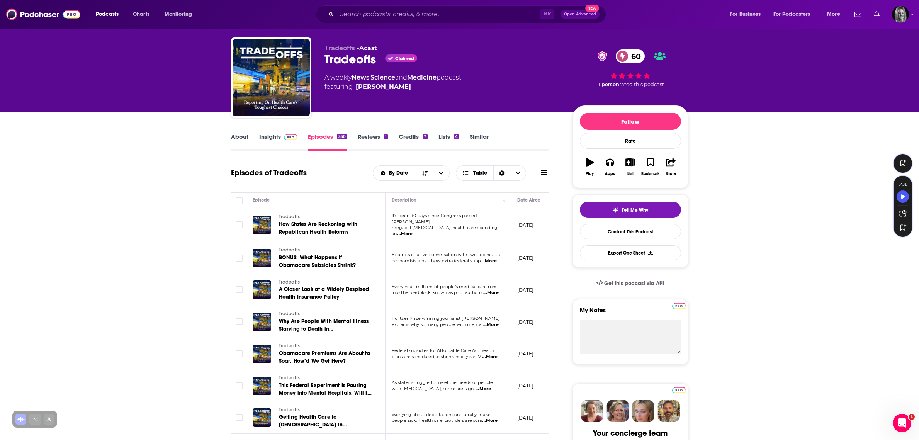
scroll to position [12, 0]
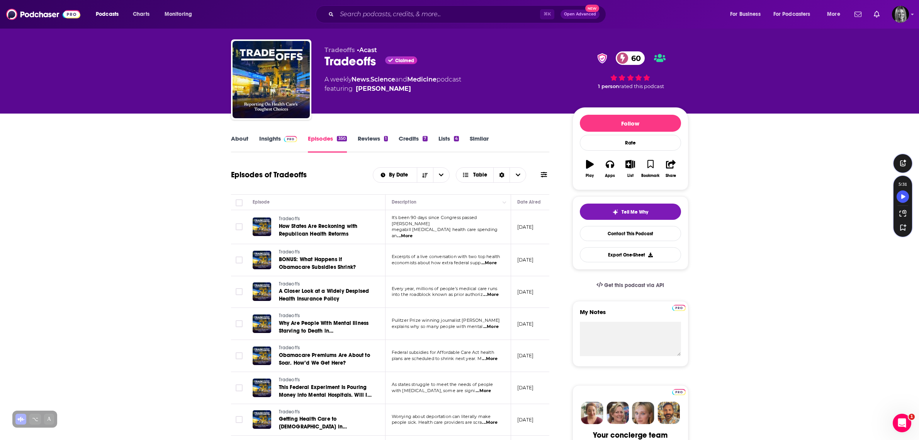
click at [493, 261] on span "...More" at bounding box center [488, 263] width 15 height 6
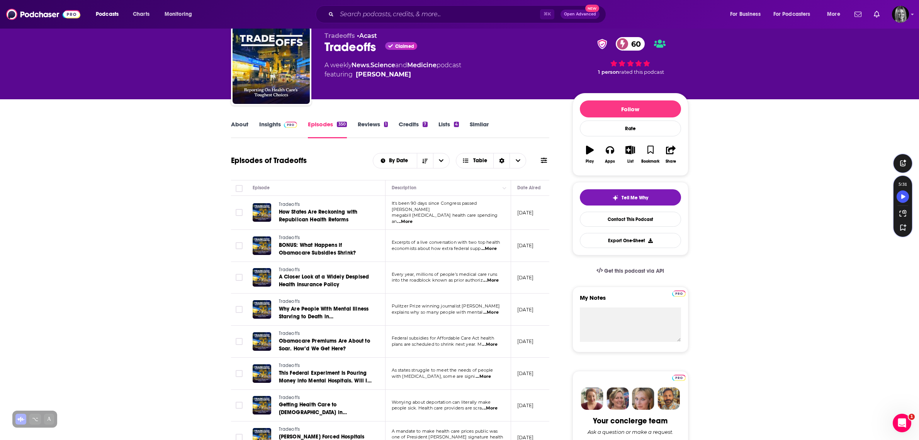
scroll to position [36, 0]
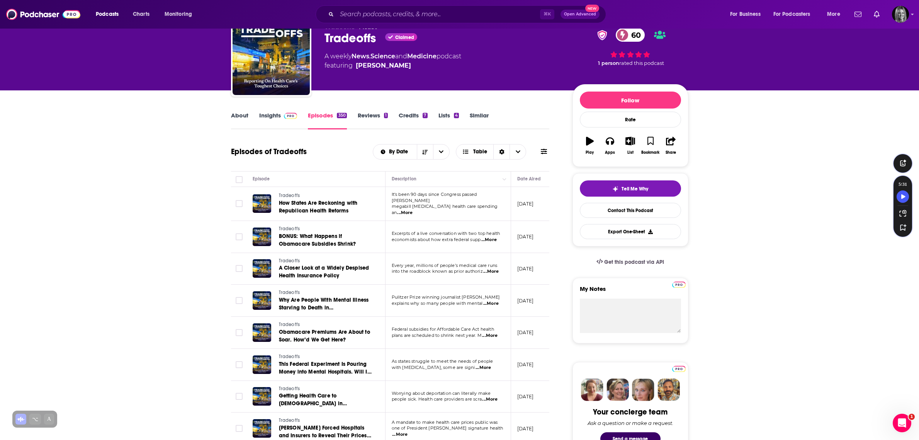
click at [241, 114] on link "About" at bounding box center [239, 121] width 17 height 18
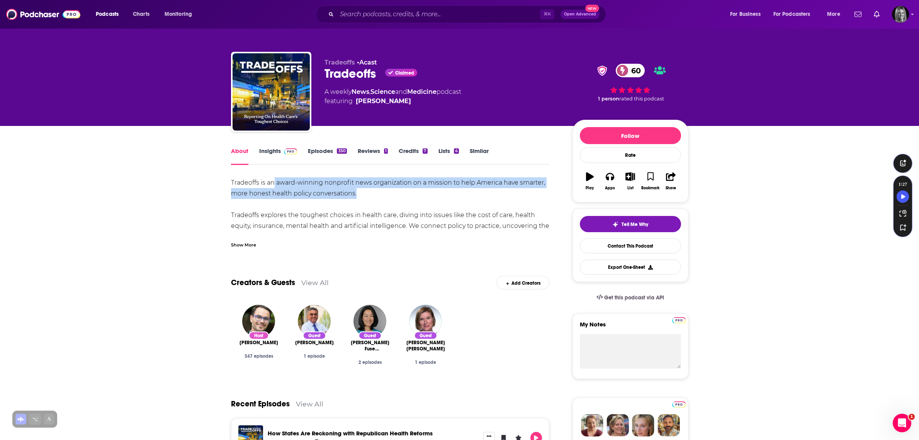
drag, startPoint x: 320, startPoint y: 183, endPoint x: 274, endPoint y: 181, distance: 46.4
click at [274, 181] on div "Tradeoffs is an award-winning nonprofit news organization on a mission to help …" at bounding box center [390, 236] width 319 height 119
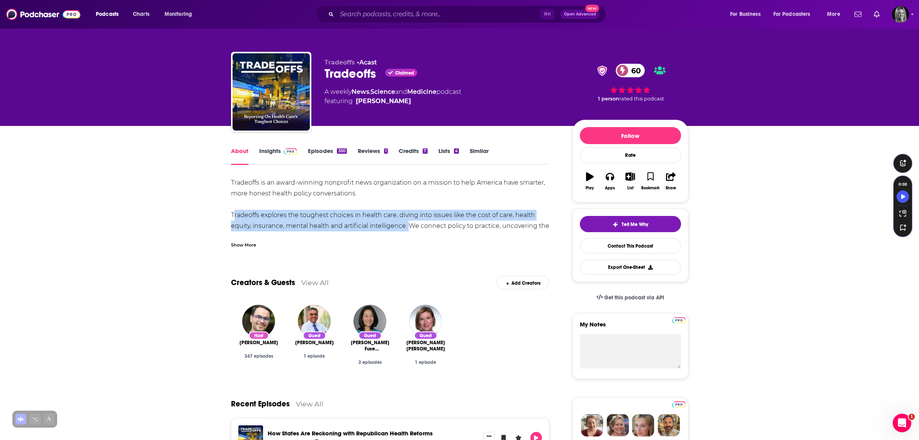
drag, startPoint x: 234, startPoint y: 212, endPoint x: 408, endPoint y: 226, distance: 174.4
copy div "Tradeoffs explores the toughest choices in health care, diving into issues like…"
click at [612, 266] on button "Export One-Sheet" at bounding box center [630, 267] width 101 height 15
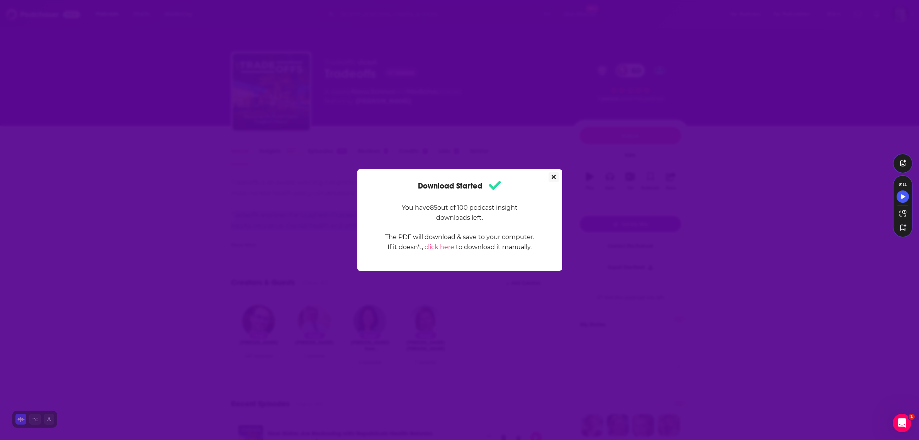
click at [553, 174] on icon "Close" at bounding box center [554, 177] width 4 height 6
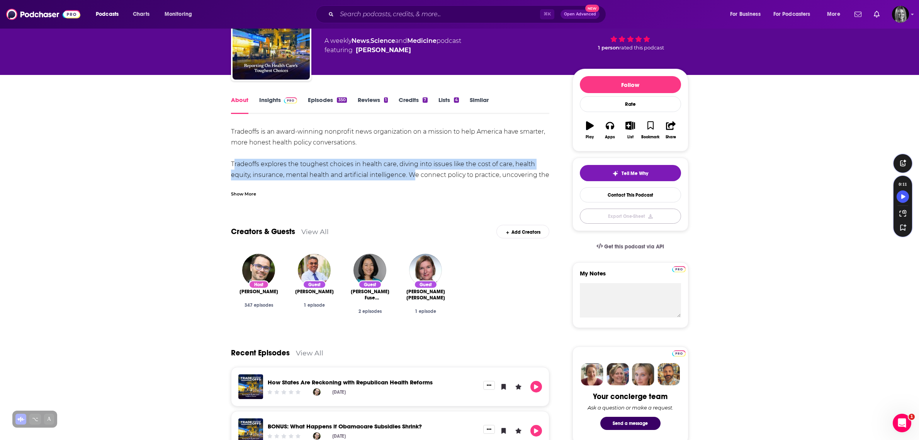
scroll to position [49, 0]
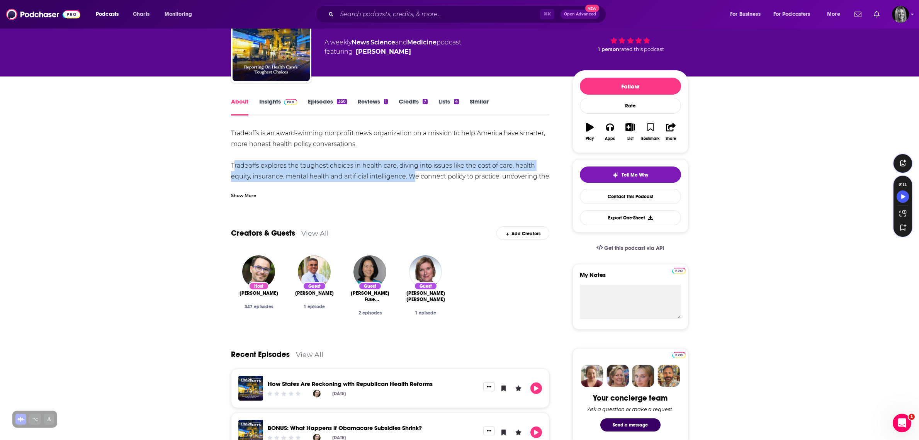
click at [444, 103] on link "Lists 4" at bounding box center [448, 107] width 20 height 18
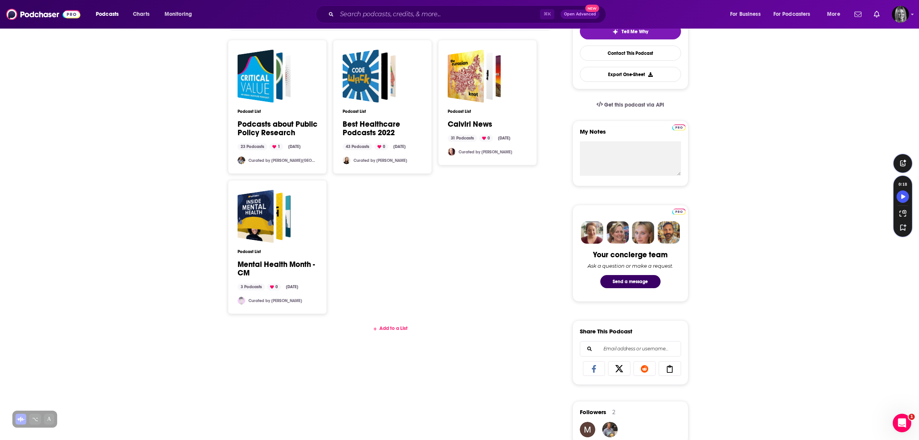
scroll to position [207, 0]
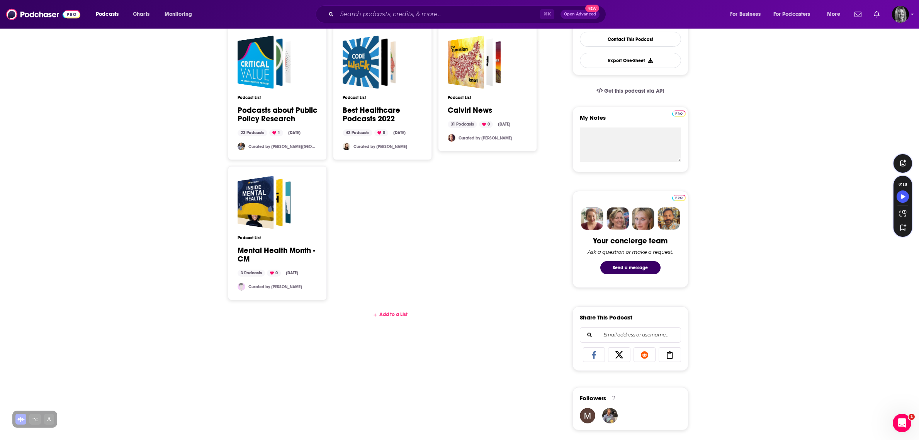
click at [390, 317] on div "Add to a List" at bounding box center [390, 314] width 319 height 6
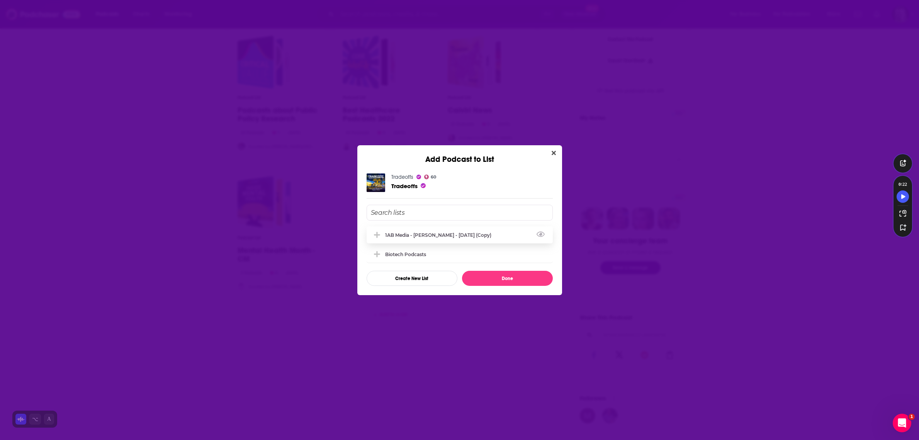
click at [403, 241] on div "1AB Media - [PERSON_NAME] - [DATE] (Copy)" at bounding box center [460, 234] width 186 height 17
click at [508, 282] on button "Done" at bounding box center [507, 278] width 91 height 15
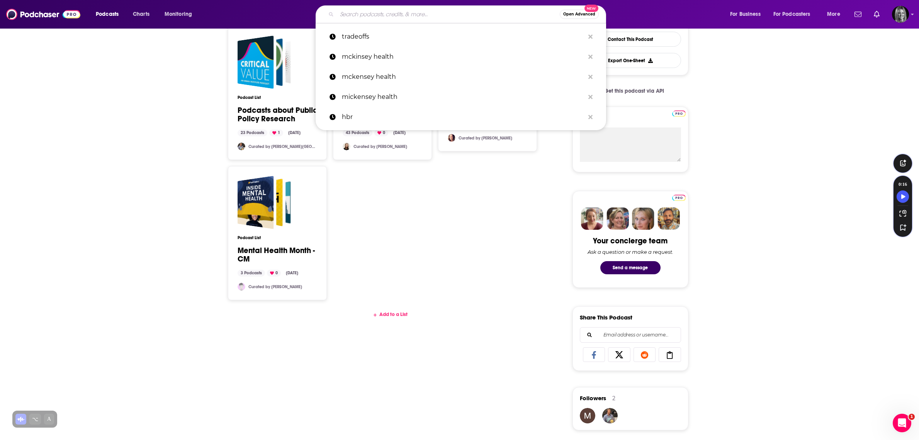
click at [357, 14] on input "Search podcasts, credits, & more..." at bounding box center [448, 14] width 223 height 12
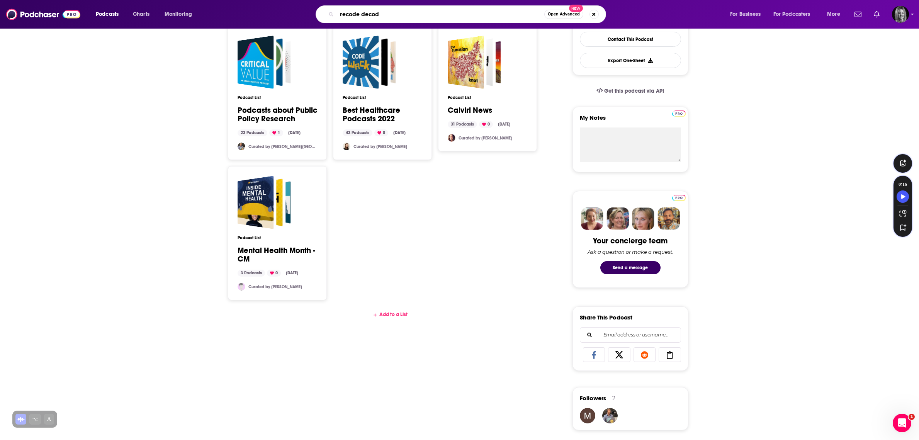
type input "recode decode"
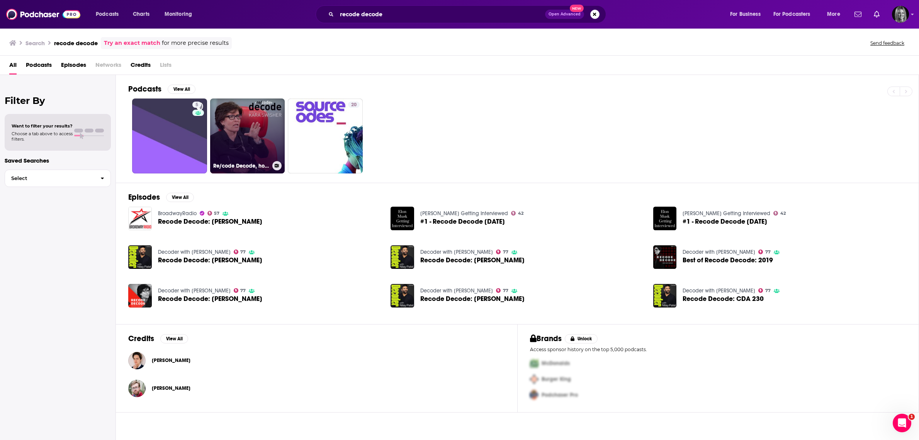
click at [263, 113] on link "Re/code Decode, hosted by [PERSON_NAME]" at bounding box center [247, 135] width 75 height 75
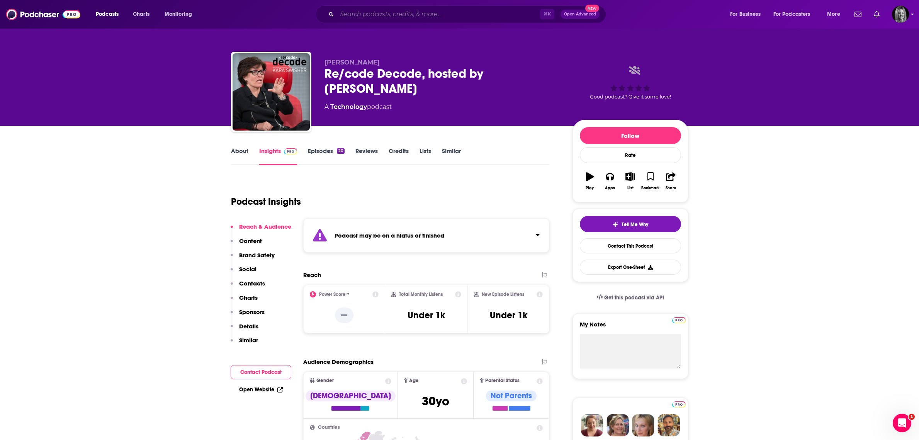
click at [359, 11] on input "Search podcasts, credits, & more..." at bounding box center [438, 14] width 203 height 12
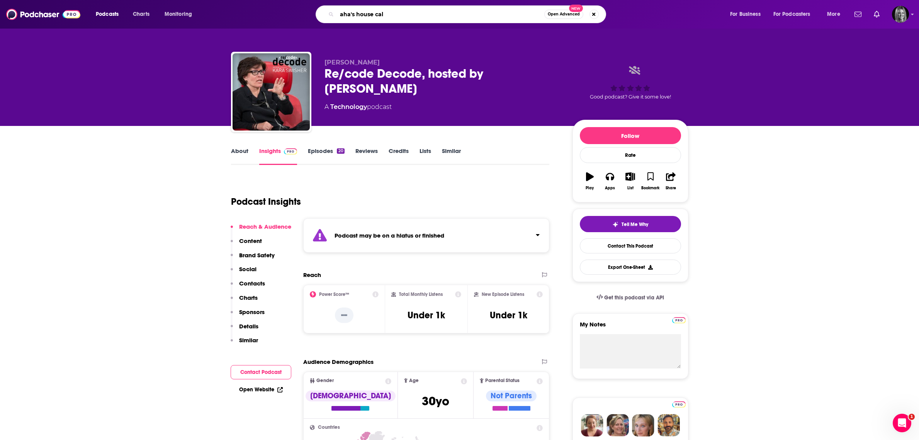
type input "aha's house call"
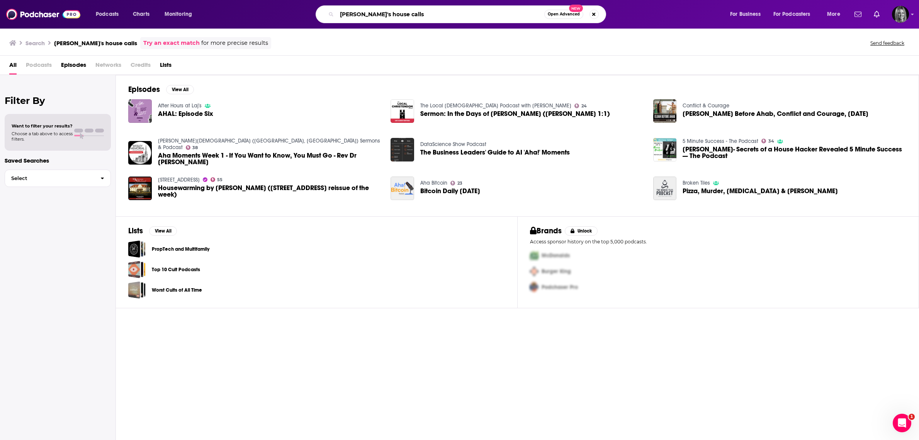
drag, startPoint x: 404, startPoint y: 11, endPoint x: 299, endPoint y: 6, distance: 105.2
click at [297, 6] on div "[PERSON_NAME]'s house calls Open Advanced New" at bounding box center [468, 14] width 508 height 18
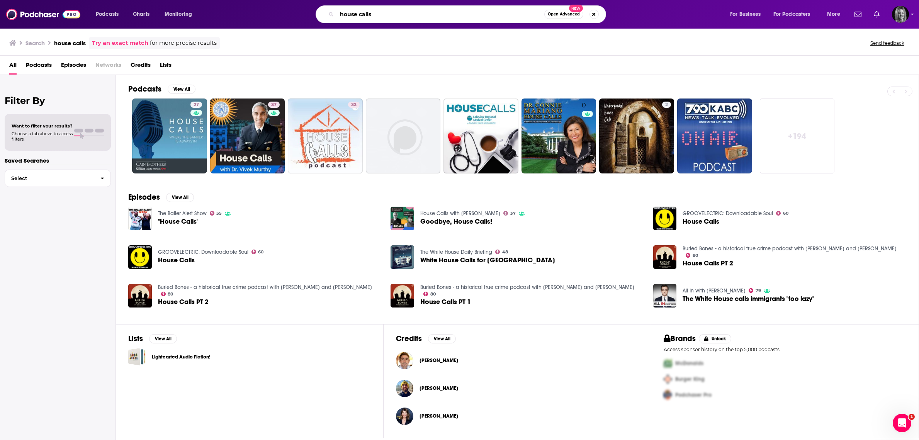
drag, startPoint x: 312, startPoint y: 10, endPoint x: 258, endPoint y: 7, distance: 53.8
click at [258, 7] on div "house calls Open Advanced New" at bounding box center [468, 14] width 508 height 18
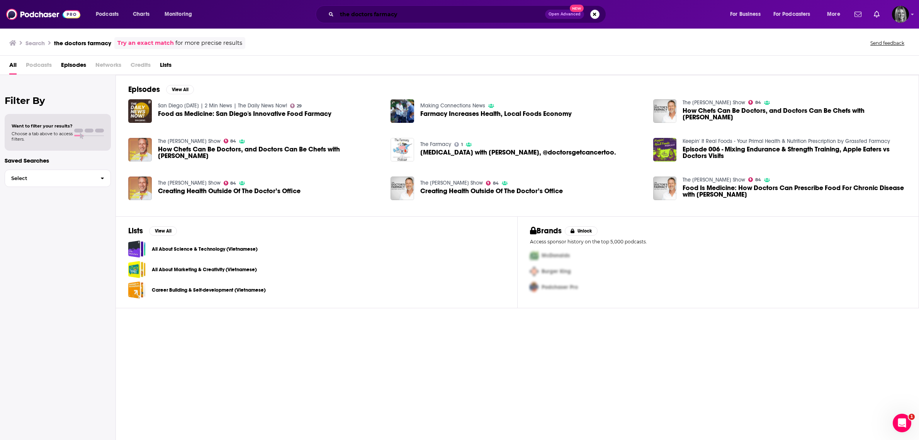
click at [371, 15] on input "the doctors farmacy" at bounding box center [441, 14] width 208 height 12
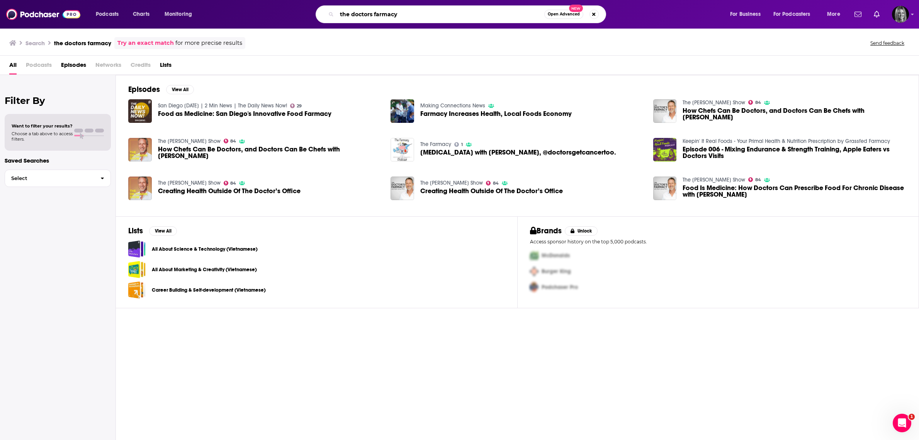
click at [370, 15] on input "the doctors farmacy" at bounding box center [440, 14] width 207 height 12
type input "the doctor's farmacy"
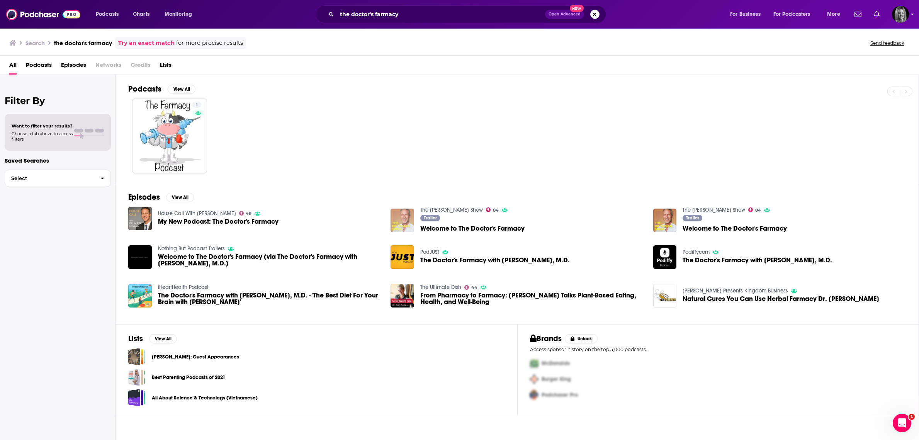
click at [408, 222] on img "Welcome to The Doctor's Farmacy" at bounding box center [402, 221] width 24 height 24
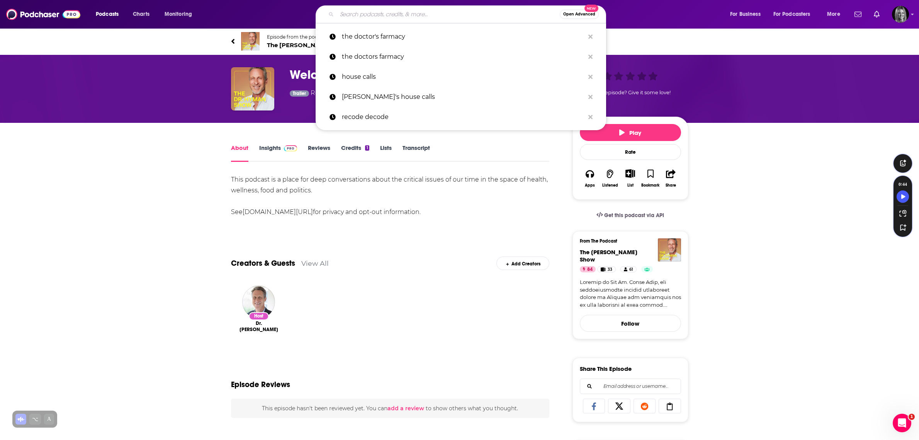
click at [358, 13] on input "Search podcasts, credits, & more..." at bounding box center [448, 14] width 223 height 12
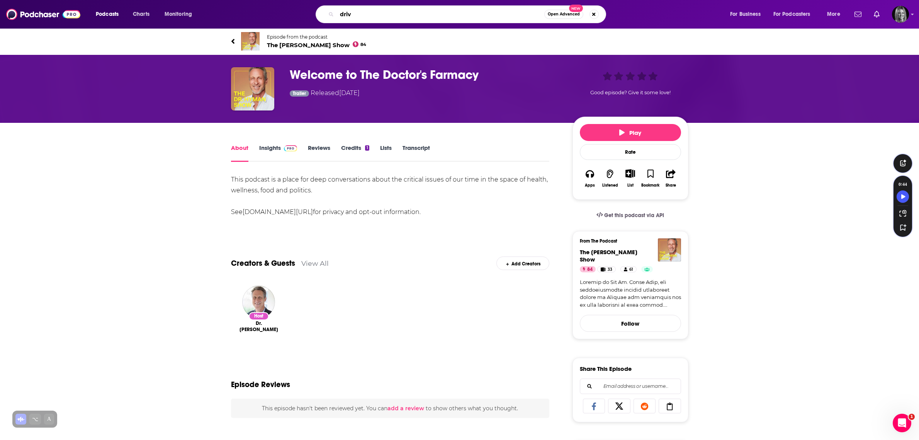
type input "drive"
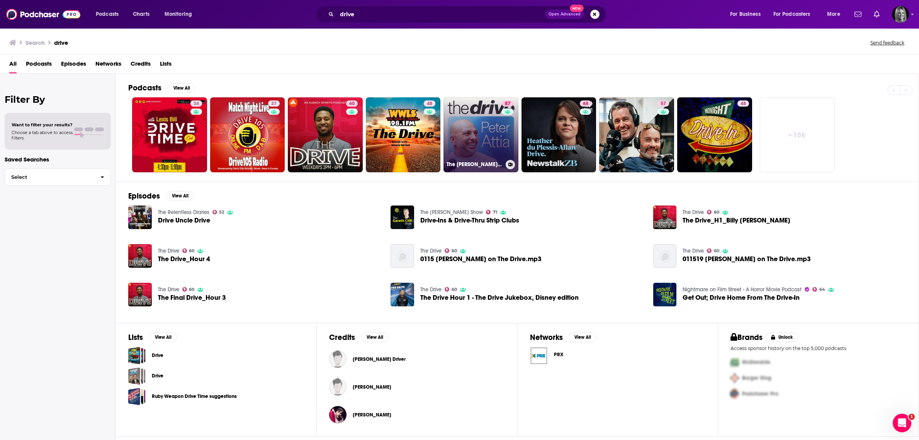
click at [491, 134] on link "[STREET_ADDRESS][PERSON_NAME]" at bounding box center [480, 134] width 75 height 75
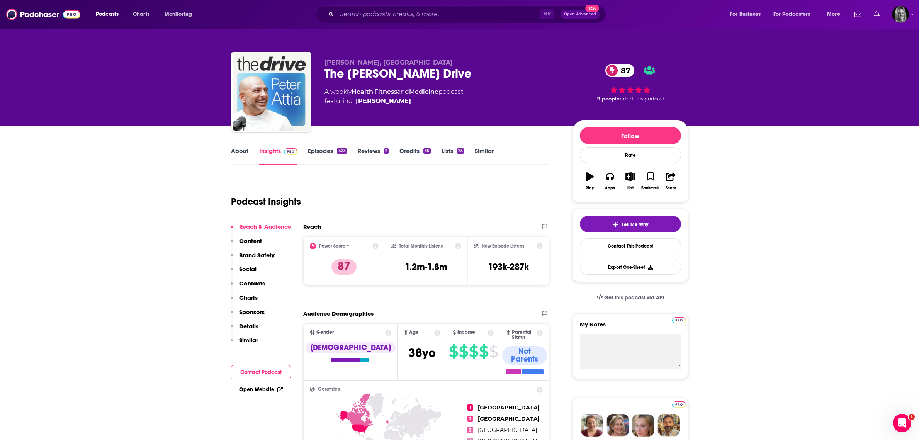
click at [323, 149] on link "Episodes 423" at bounding box center [327, 156] width 39 height 18
